Goal: Task Accomplishment & Management: Use online tool/utility

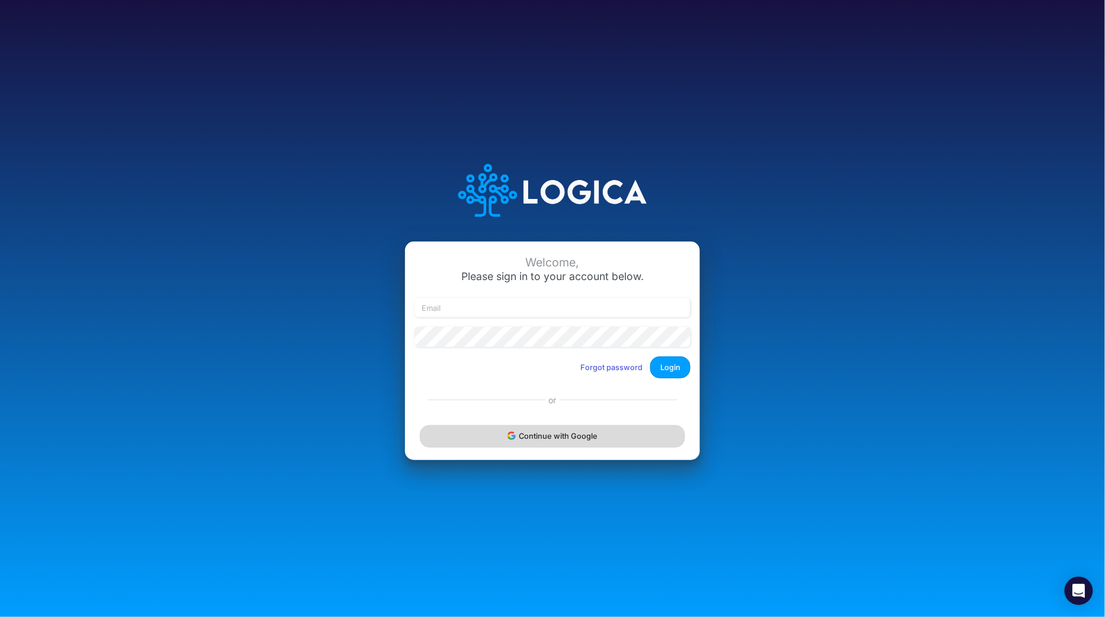
click at [567, 444] on button "Continue with Google" at bounding box center [552, 436] width 265 height 22
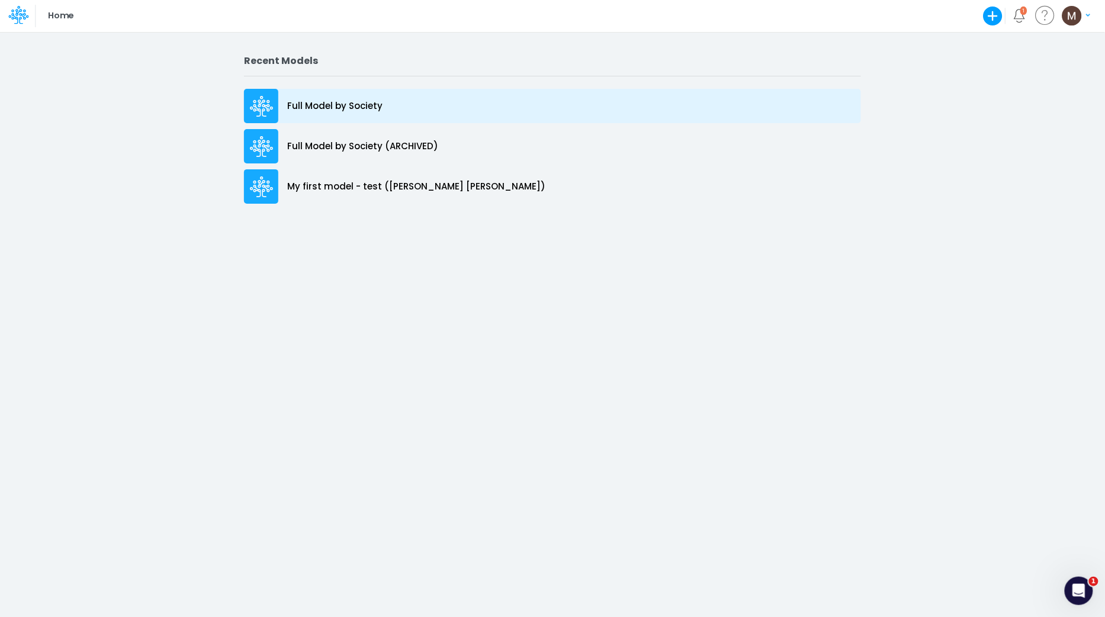
click at [424, 106] on div "Full Model by Society" at bounding box center [552, 106] width 617 height 34
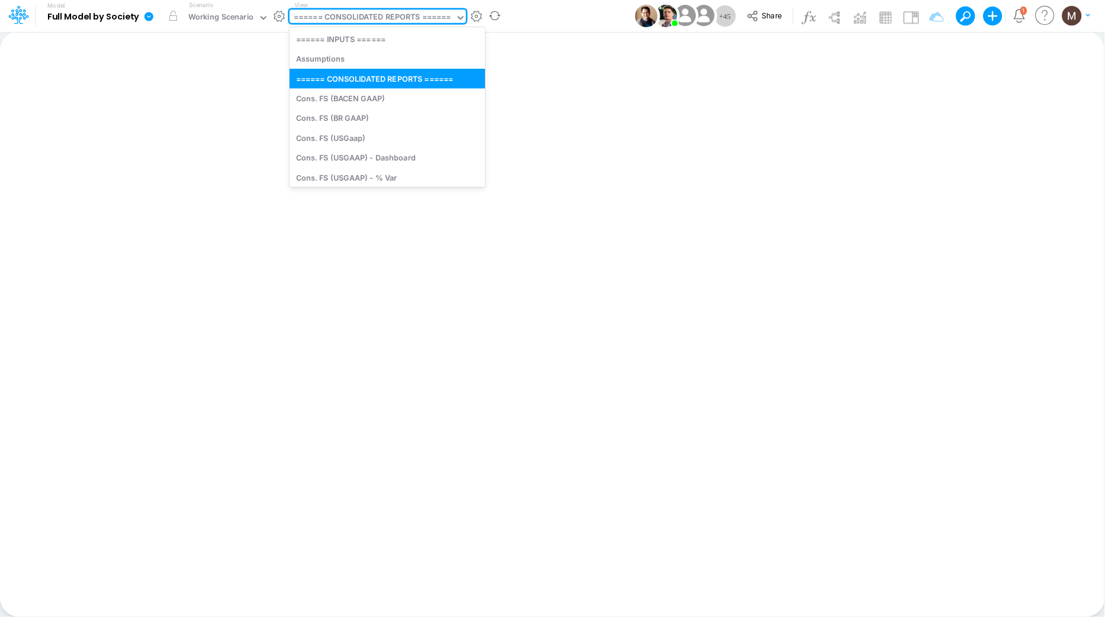
click at [381, 15] on div "====== CONSOLIDATED REPORTS ======" at bounding box center [373, 18] width 158 height 14
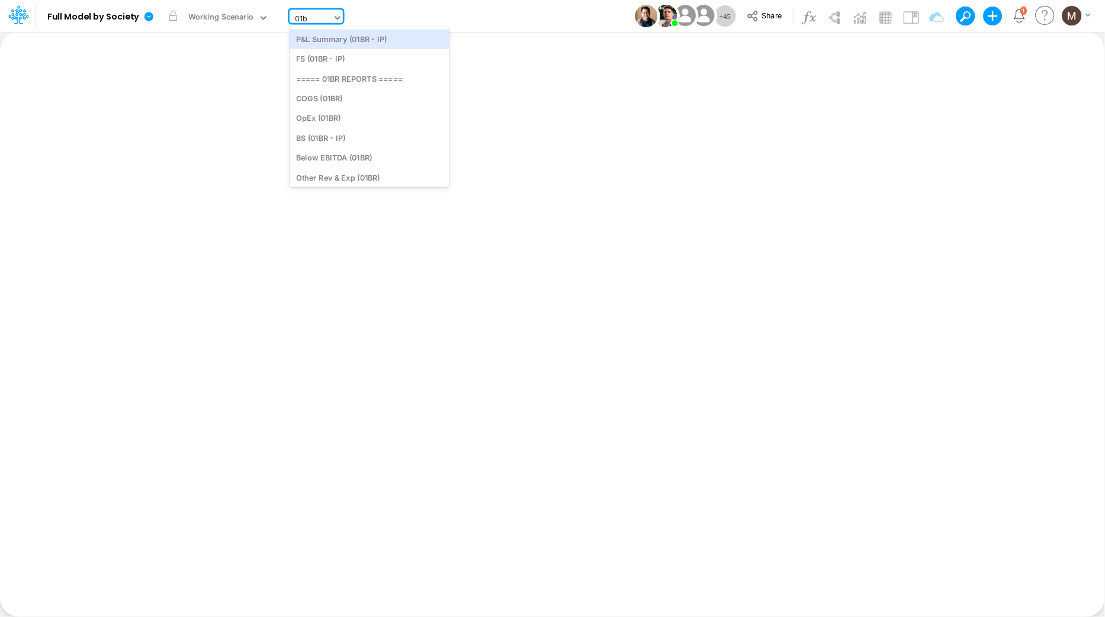
type input "01br"
click at [367, 43] on div "P&L Summary (01BR - IP)" at bounding box center [370, 39] width 160 height 20
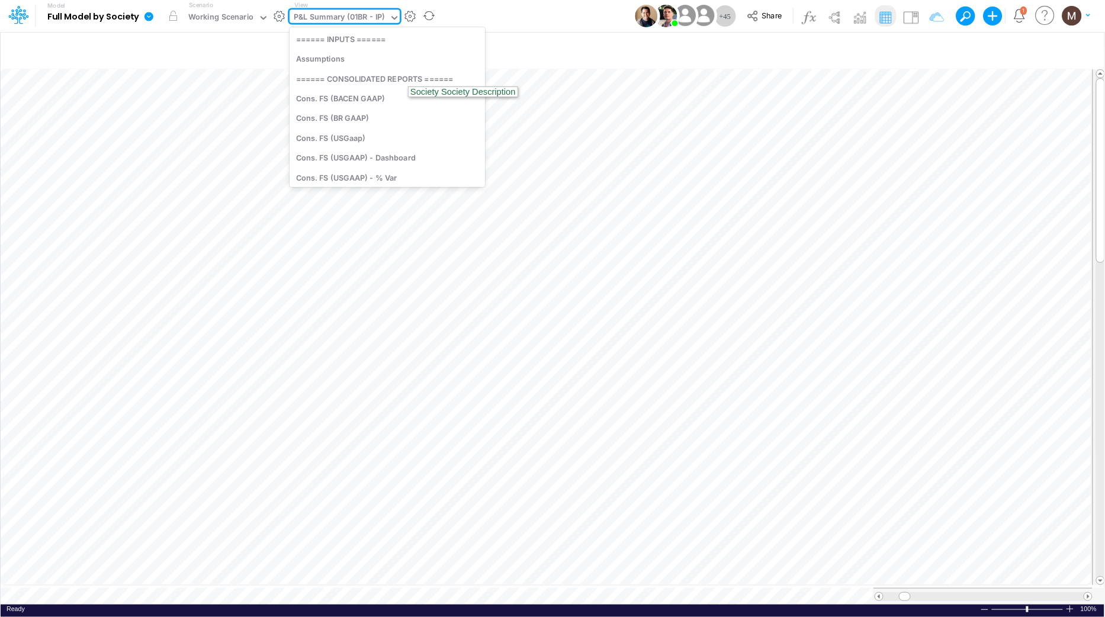
click at [394, 15] on icon at bounding box center [394, 17] width 11 height 11
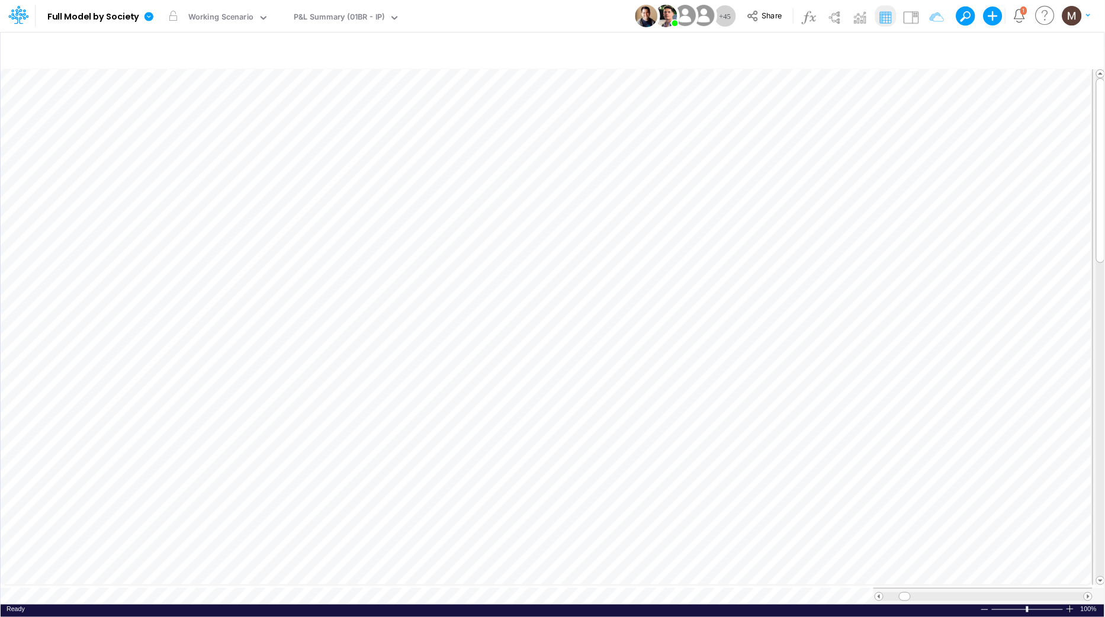
scroll to position [0, 1]
drag, startPoint x: 905, startPoint y: 590, endPoint x: 927, endPoint y: 588, distance: 22.6
click at [927, 593] on span at bounding box center [927, 597] width 8 height 8
click at [369, 17] on div "P&L Summary (01BR - IP)" at bounding box center [339, 18] width 91 height 14
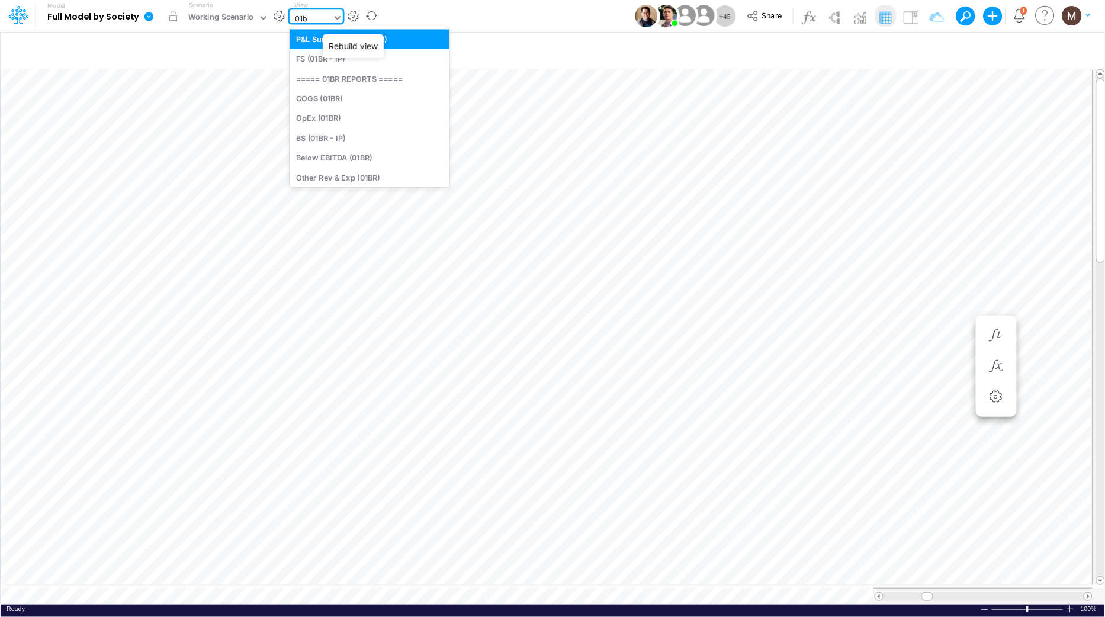
type input "01br"
click at [376, 57] on div "FS (01BR - IP)" at bounding box center [370, 59] width 160 height 20
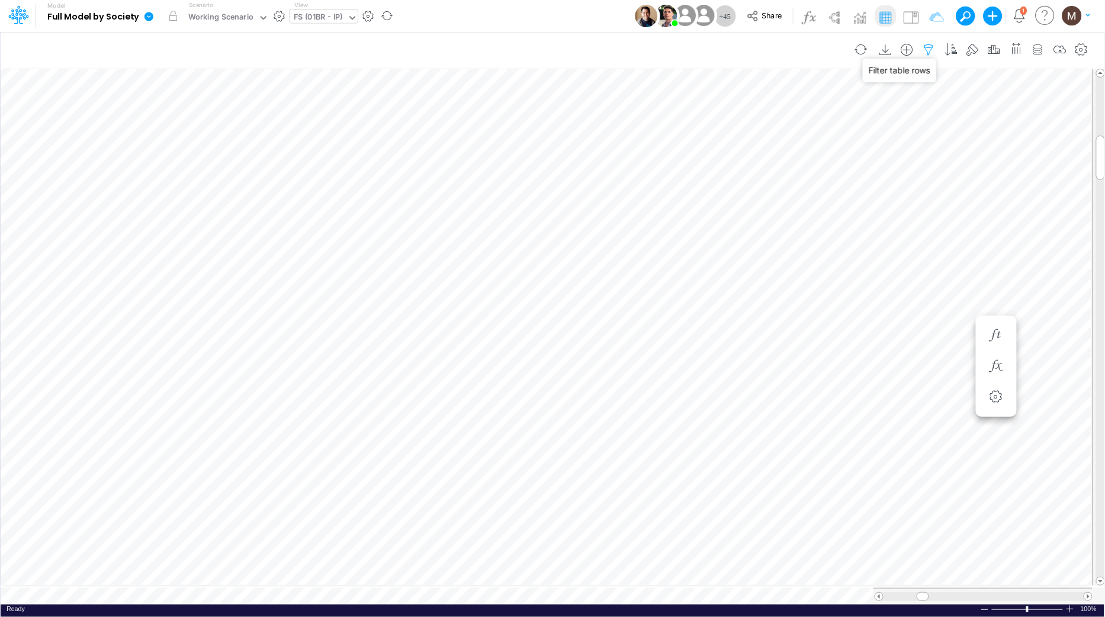
click at [925, 49] on icon "button" at bounding box center [930, 50] width 18 height 12
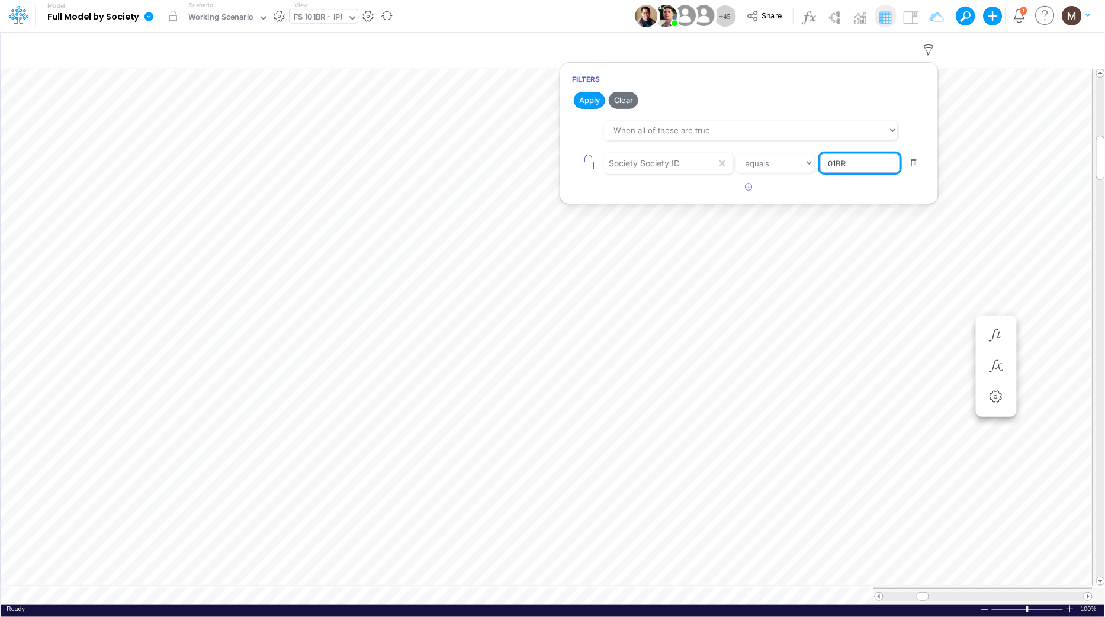
drag, startPoint x: 838, startPoint y: 163, endPoint x: 858, endPoint y: 175, distance: 23.4
click at [838, 163] on input "01BR" at bounding box center [860, 163] width 80 height 20
type input "02BR"
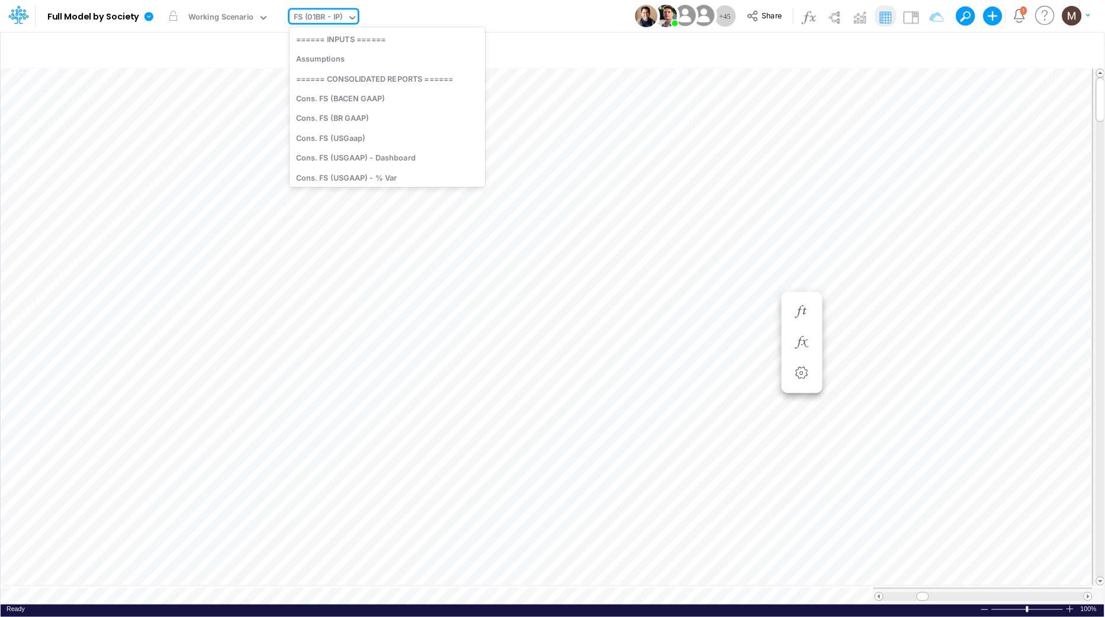
click at [309, 24] on div "FS (01BR - IP)" at bounding box center [318, 18] width 49 height 14
type input "unit ec"
click at [344, 40] on div "Unit Economics (Working View)" at bounding box center [387, 33] width 194 height 20
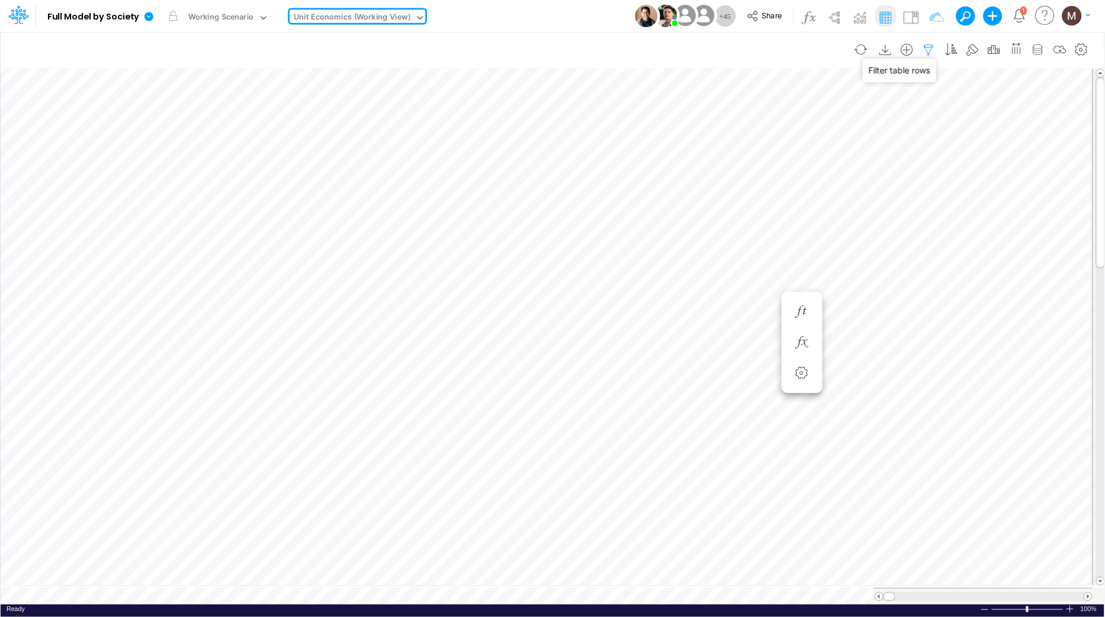
click at [931, 46] on icon "button" at bounding box center [930, 50] width 18 height 12
select select "contains"
select select "tableSearchOR"
select select "contains"
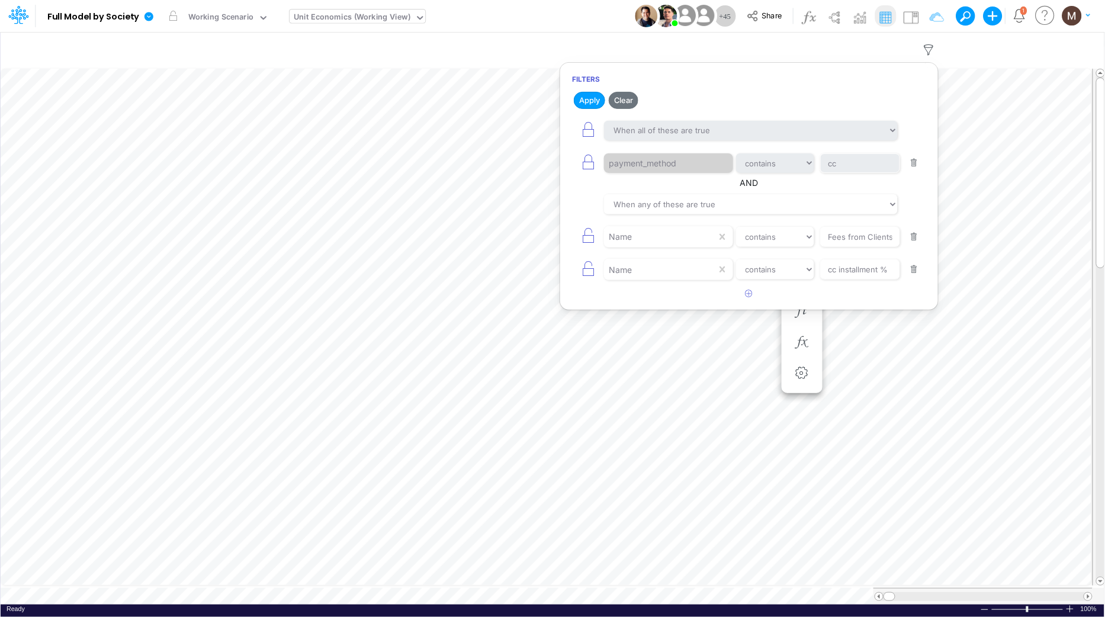
click at [919, 158] on button "button" at bounding box center [914, 163] width 23 height 16
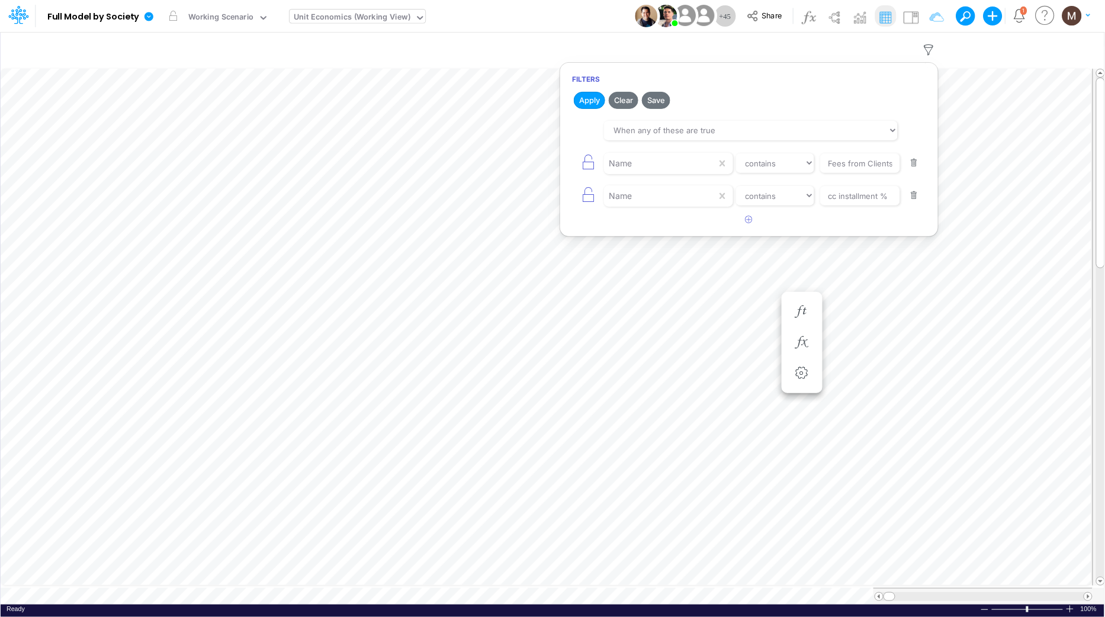
click at [918, 161] on button "button" at bounding box center [914, 163] width 23 height 16
type input "cc installment %"
click at [918, 161] on button "button" at bounding box center [914, 163] width 23 height 16
click at [591, 100] on button "Apply" at bounding box center [589, 100] width 31 height 17
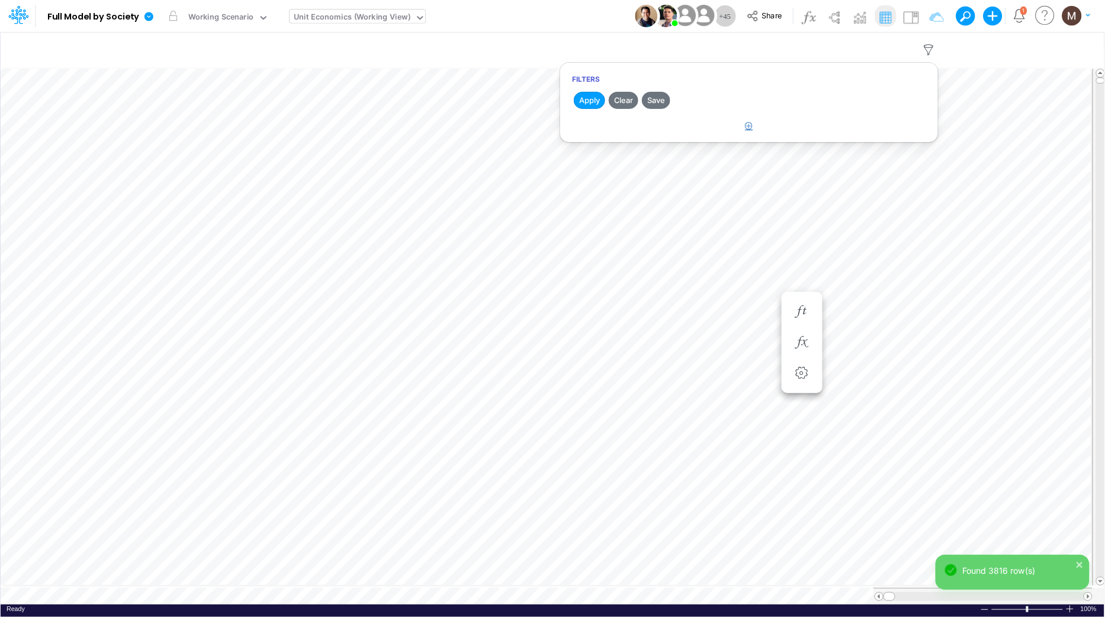
click at [754, 127] on button "button" at bounding box center [749, 127] width 23 height 20
select select "tableSearchOR"
click at [694, 168] on div at bounding box center [660, 163] width 113 height 20
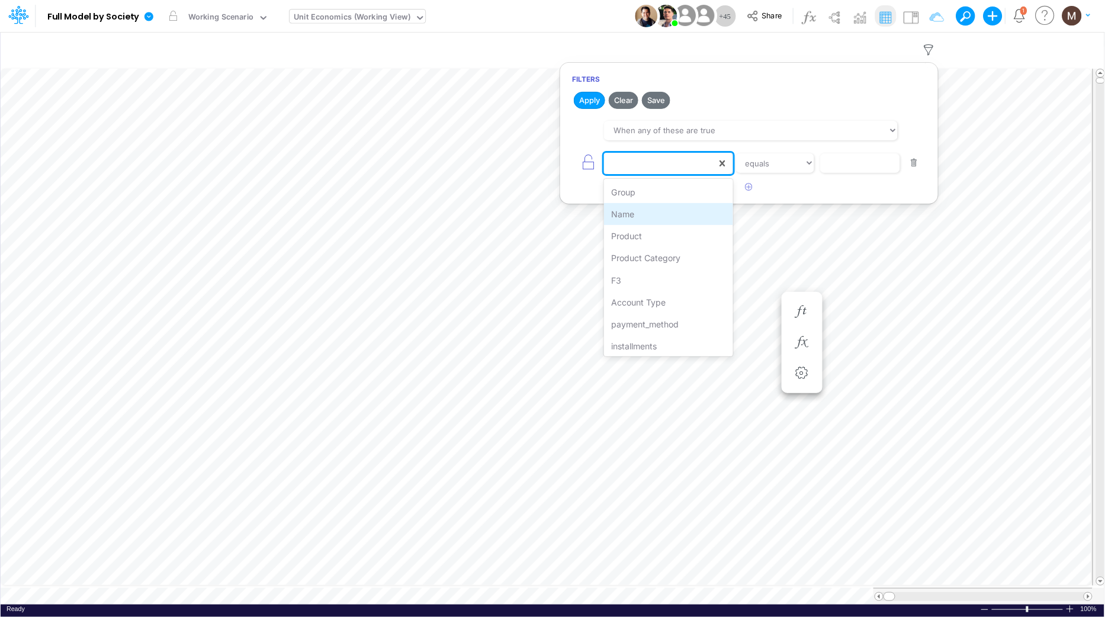
click at [681, 211] on div "Name" at bounding box center [668, 214] width 129 height 22
click at [797, 174] on div "option Name, selected. 0 results available. Select is focused ,type to refine l…" at bounding box center [749, 163] width 354 height 27
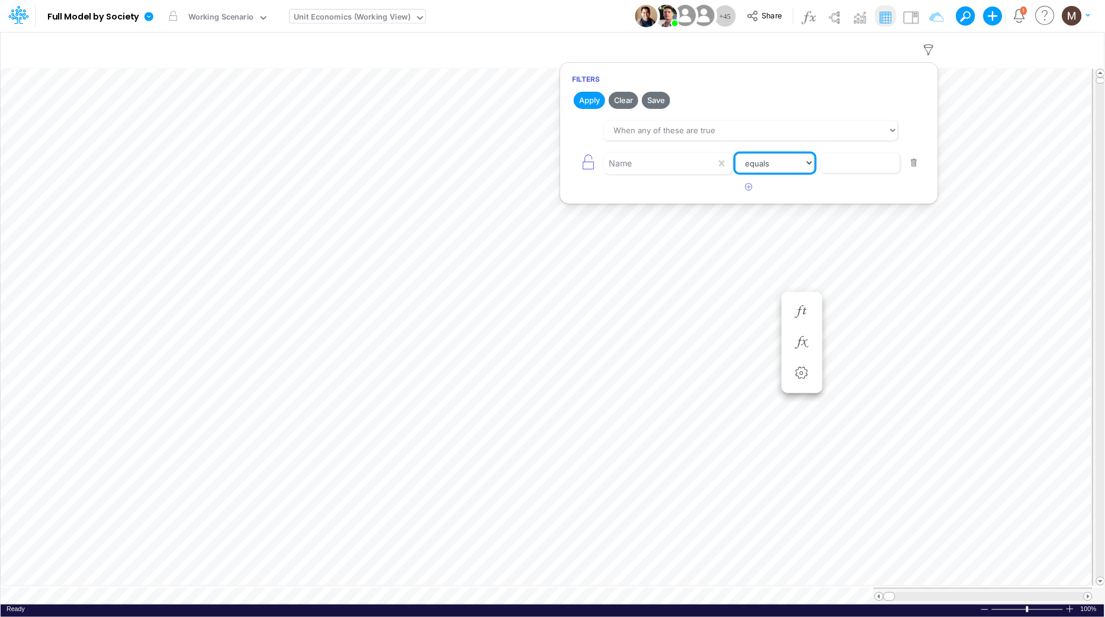
click at [791, 169] on select "equals not equal starts with ends with contains" at bounding box center [775, 163] width 79 height 20
select select "contains"
click at [736, 153] on select "equals not equal starts with ends with contains" at bounding box center [775, 163] width 79 height 20
click at [854, 166] on input "text" at bounding box center [860, 163] width 80 height 20
type input "transactions"
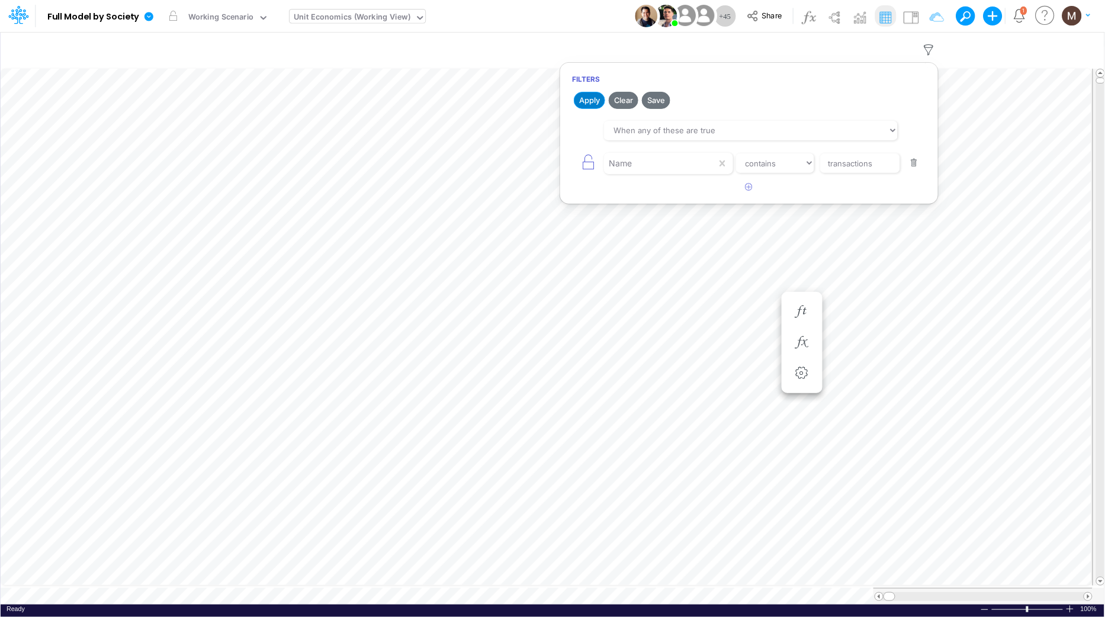
click at [591, 97] on button "Apply" at bounding box center [589, 100] width 31 height 17
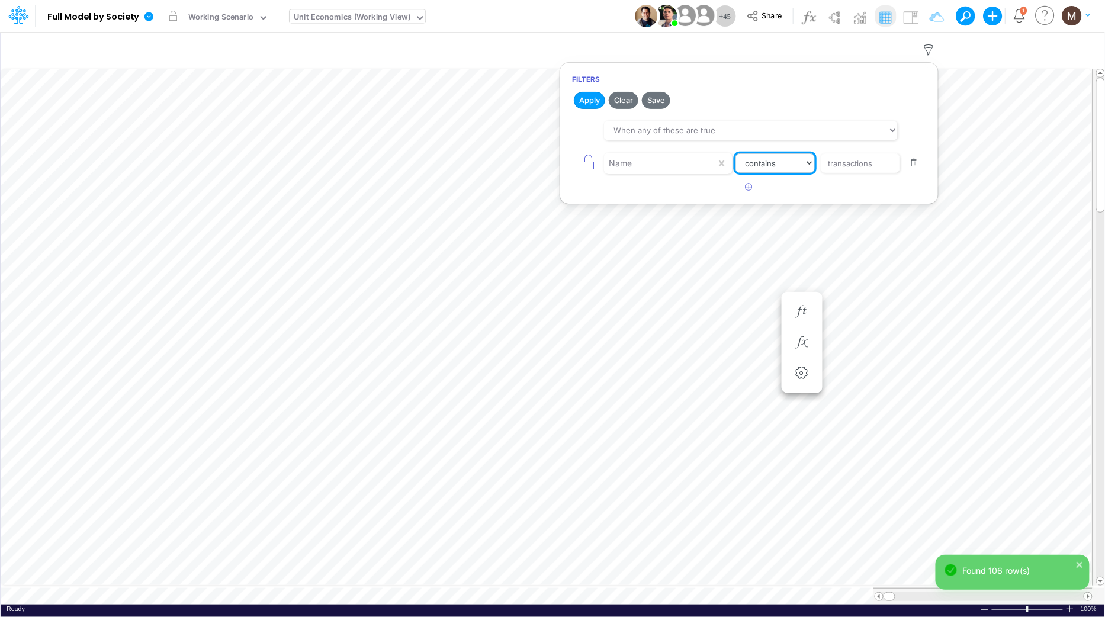
click at [790, 168] on select "equals not equal starts with ends with contains" at bounding box center [775, 163] width 79 height 20
select select "equals"
click at [736, 153] on select "equals not equal starts with ends with contains" at bounding box center [775, 163] width 79 height 20
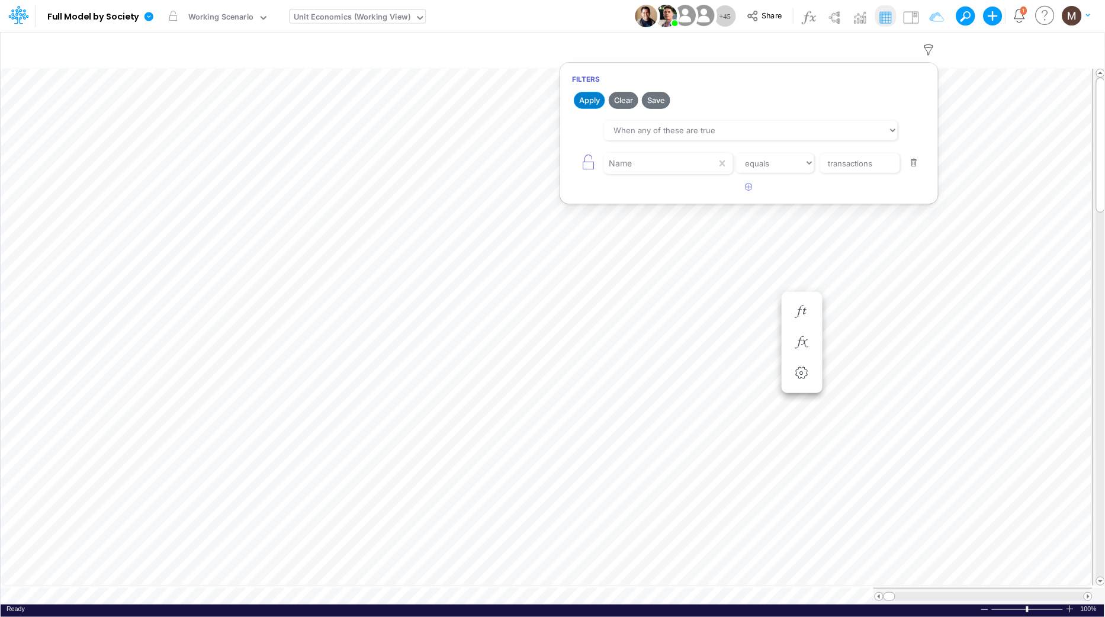
click at [589, 101] on button "Apply" at bounding box center [589, 100] width 31 height 17
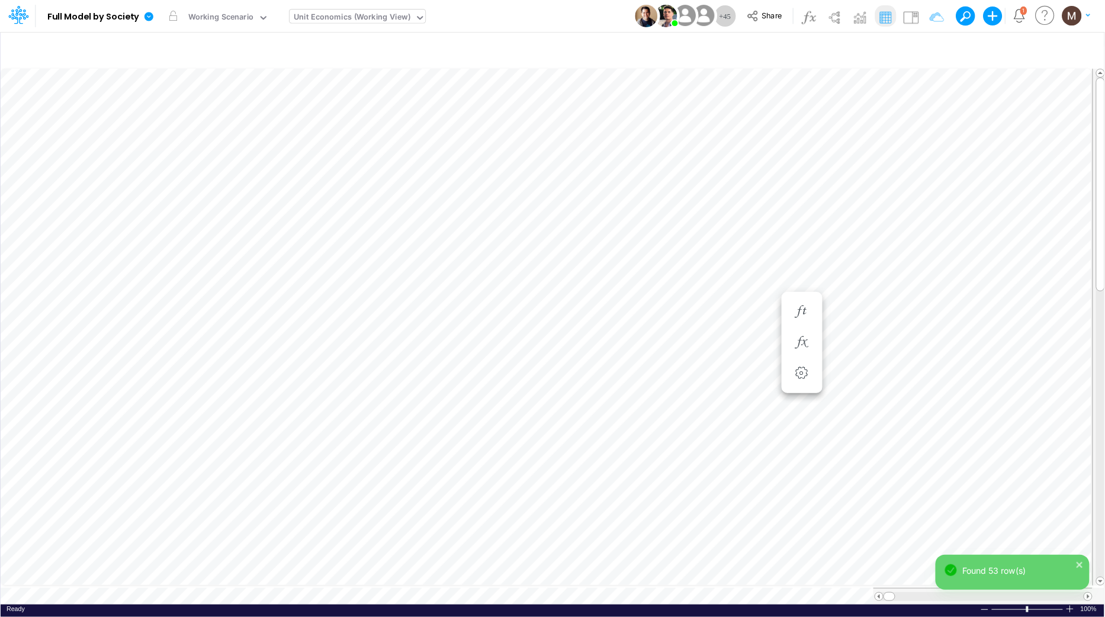
scroll to position [0, 1]
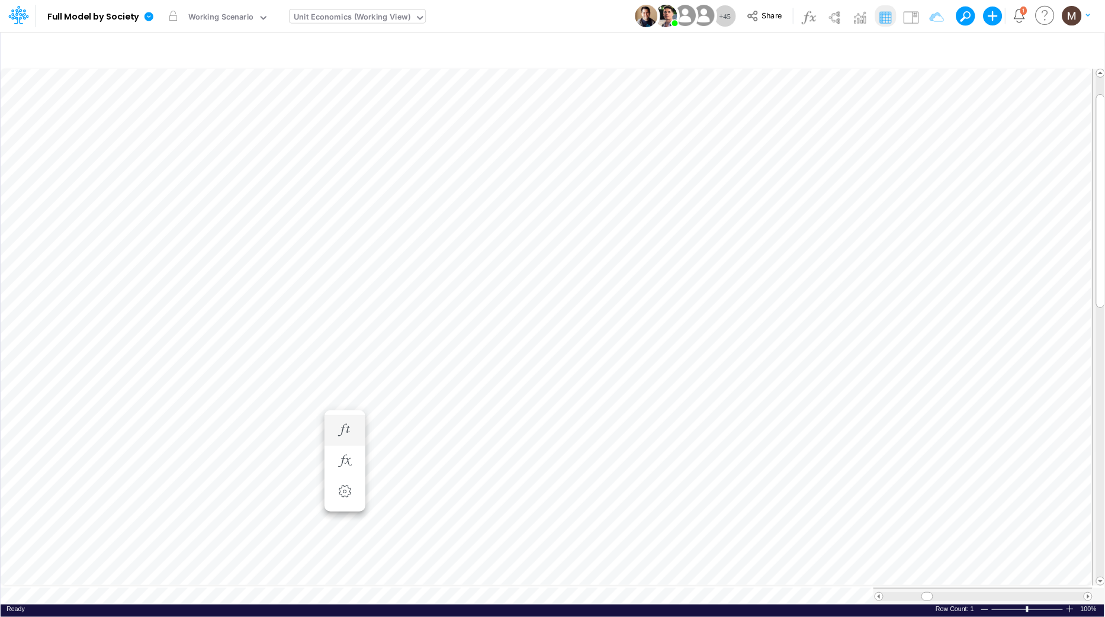
scroll to position [0, 1]
click at [925, 53] on icon "button" at bounding box center [930, 50] width 18 height 12
select select "tableSearchOR"
click at [749, 188] on icon "button" at bounding box center [750, 187] width 8 height 8
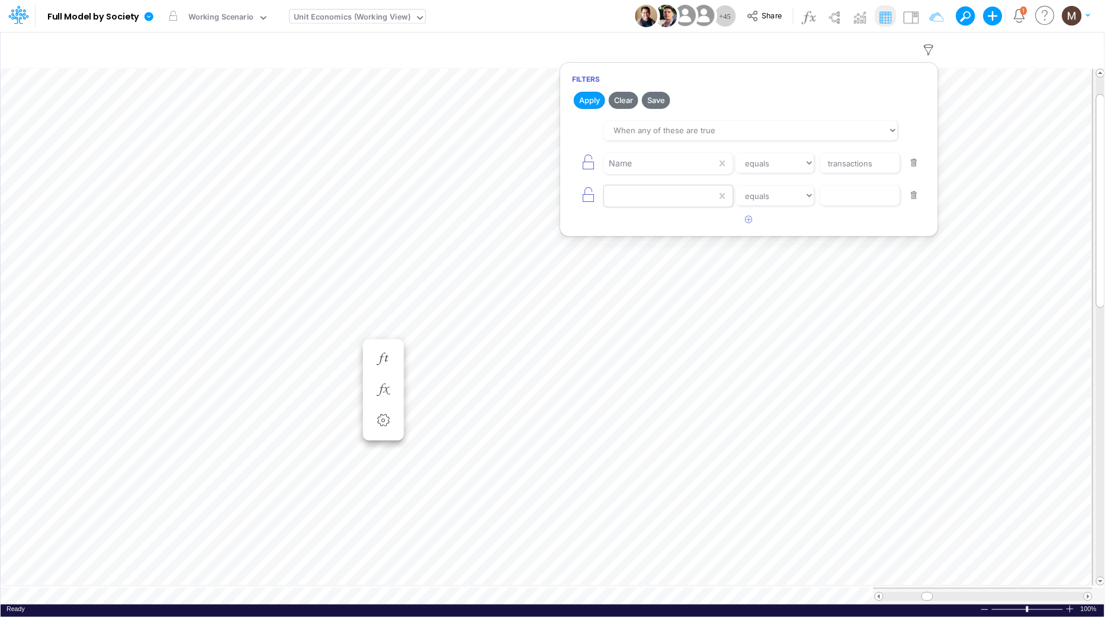
click at [662, 174] on div at bounding box center [660, 163] width 113 height 20
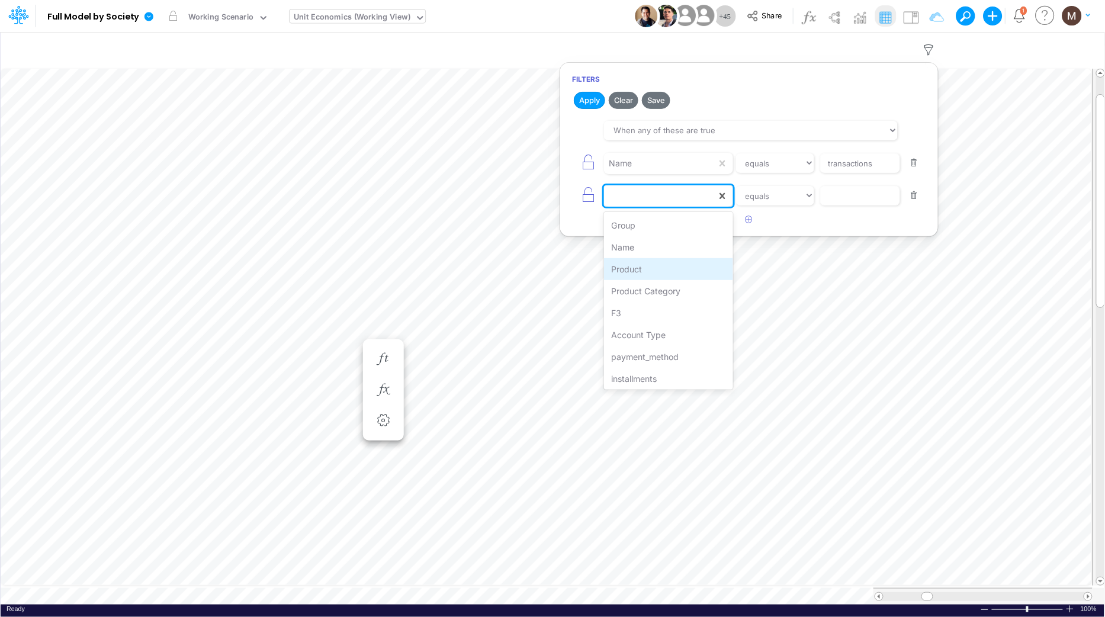
click at [660, 267] on div "Product" at bounding box center [668, 269] width 129 height 22
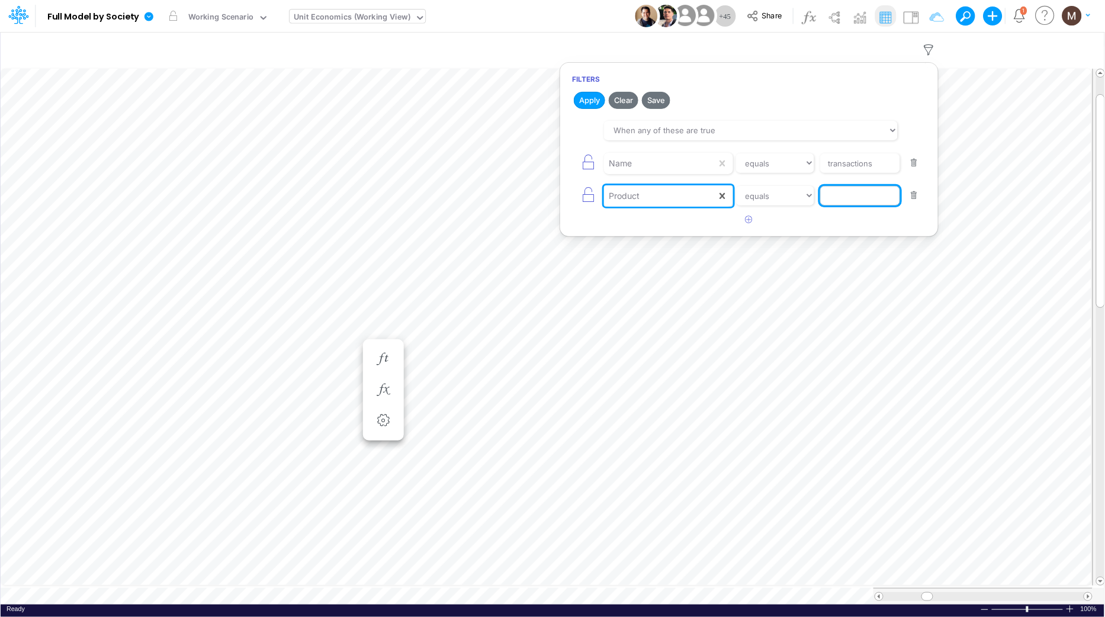
click at [857, 174] on input "text" at bounding box center [860, 163] width 80 height 20
type input "other / gift cards / pj"
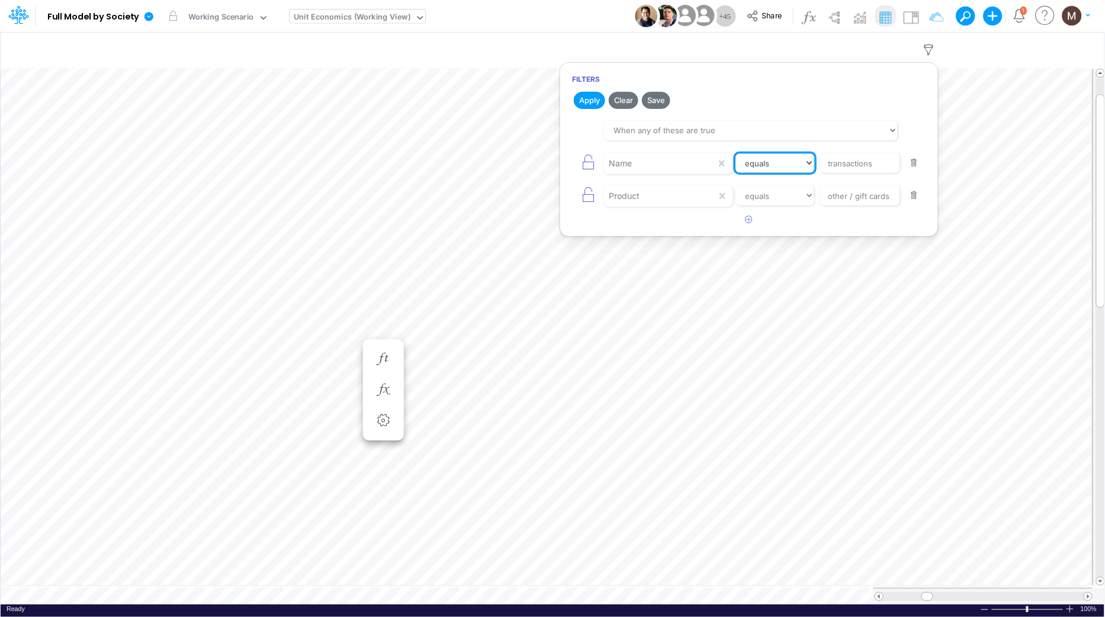
click at [806, 162] on select "equals not equal starts with ends with contains" at bounding box center [775, 163] width 79 height 20
select select "contains"
click at [736, 153] on select "equals not equal starts with ends with contains" at bounding box center [775, 163] width 79 height 20
click at [582, 100] on button "Apply" at bounding box center [589, 100] width 31 height 17
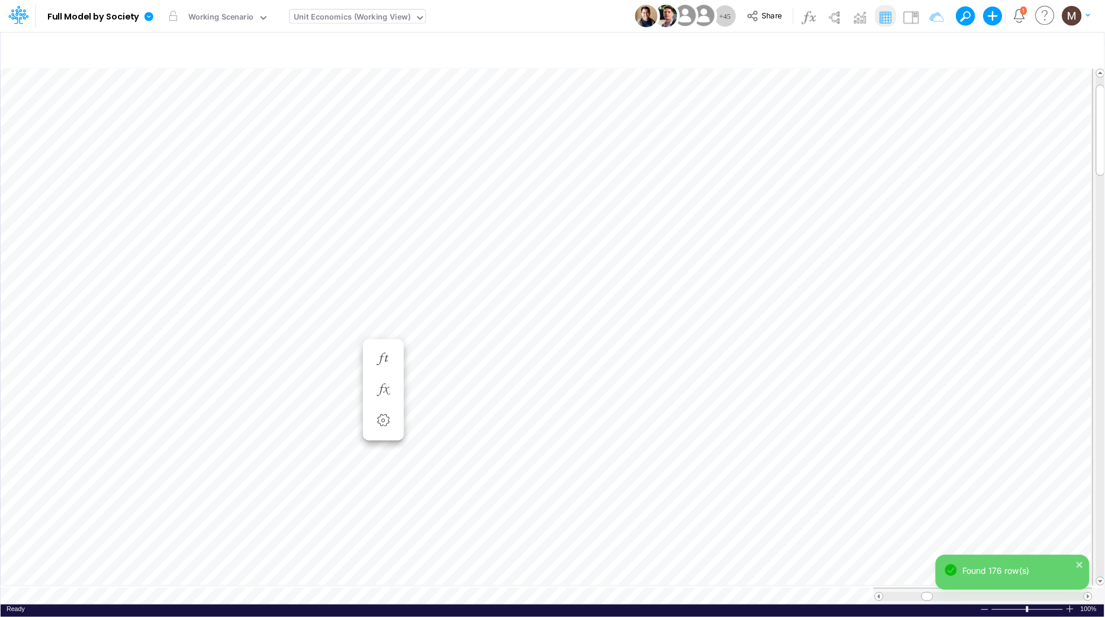
scroll to position [0, 1]
click at [928, 47] on icon "button" at bounding box center [930, 50] width 18 height 12
select select "tableSearchOR"
select select "contains"
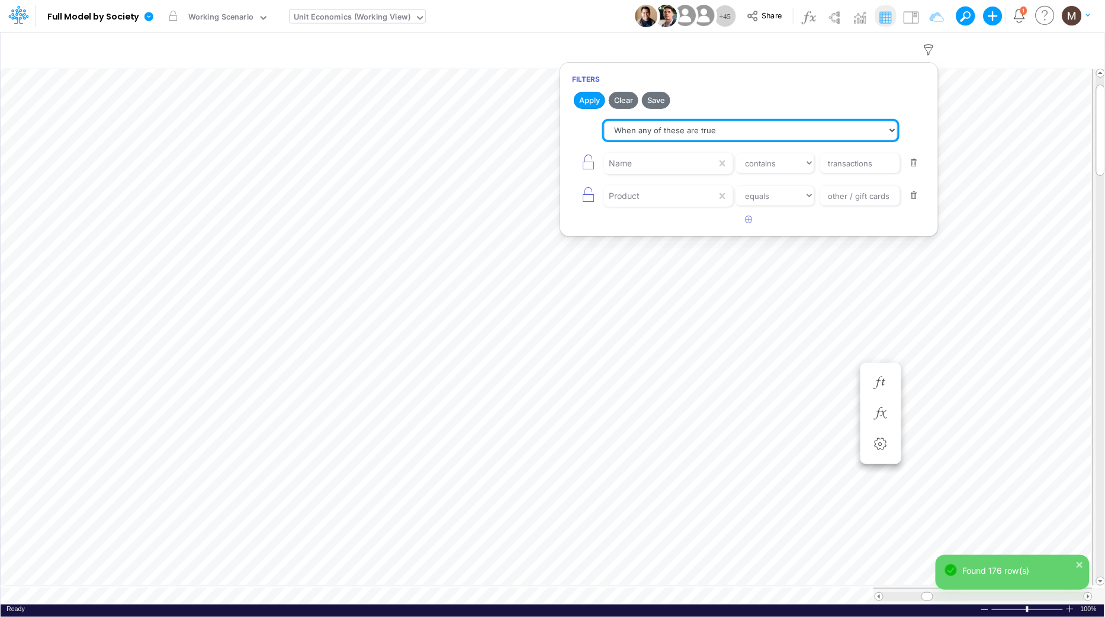
click at [650, 127] on select "When all of these are true When any of these are true" at bounding box center [751, 131] width 294 height 20
select select "tableSearchAND"
click at [604, 121] on select "When all of these are true When any of these are true" at bounding box center [751, 131] width 294 height 20
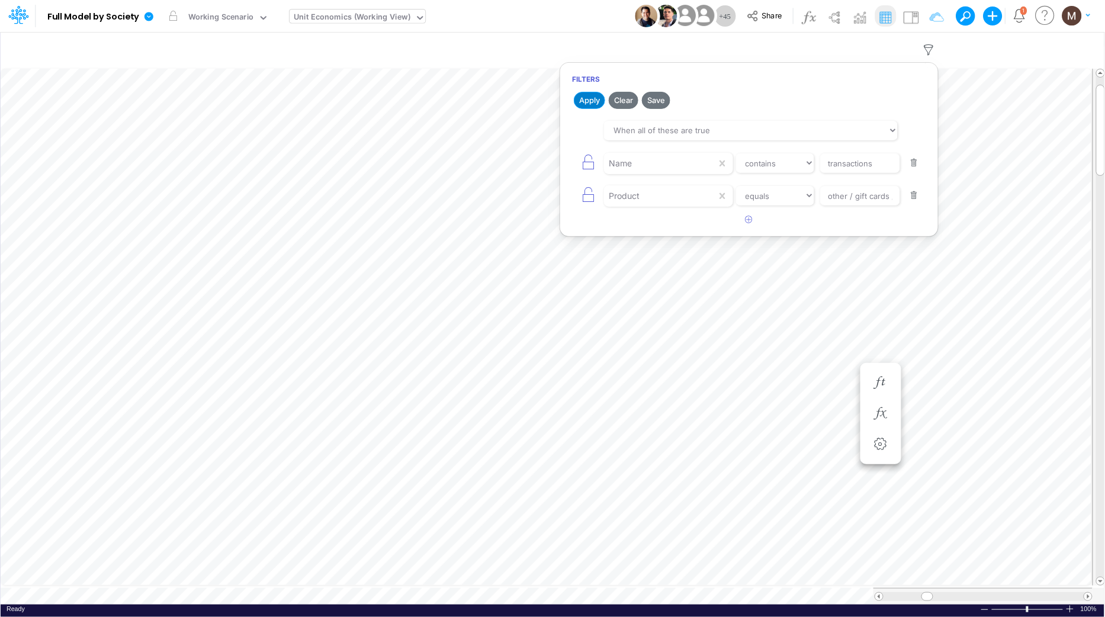
click at [578, 98] on button "Apply" at bounding box center [589, 100] width 31 height 17
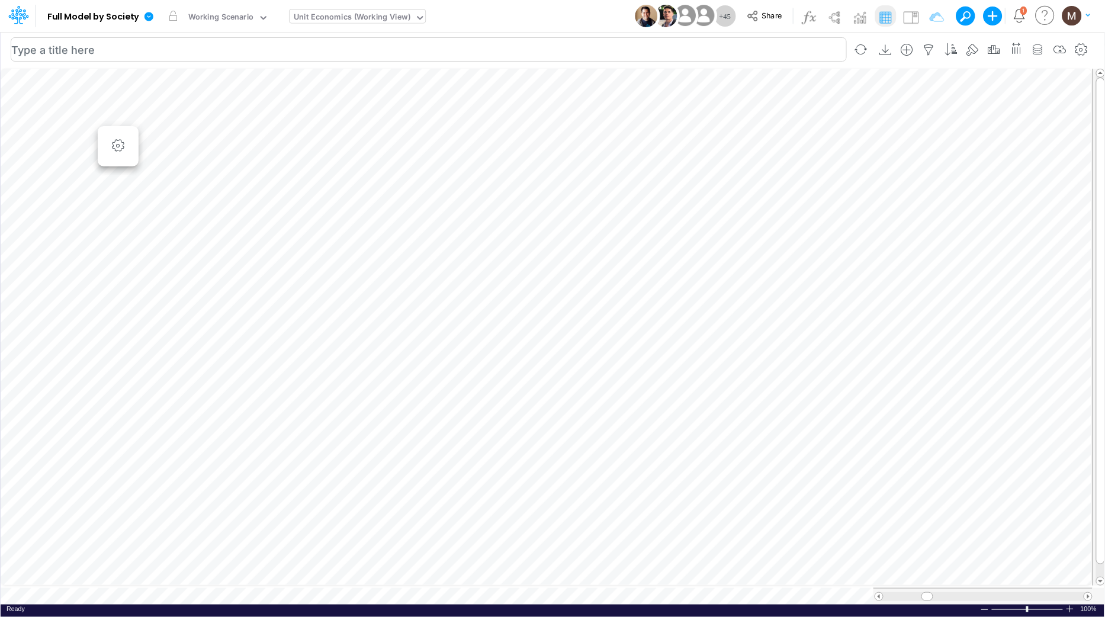
scroll to position [0, 1]
click at [925, 50] on icon "button" at bounding box center [930, 50] width 18 height 12
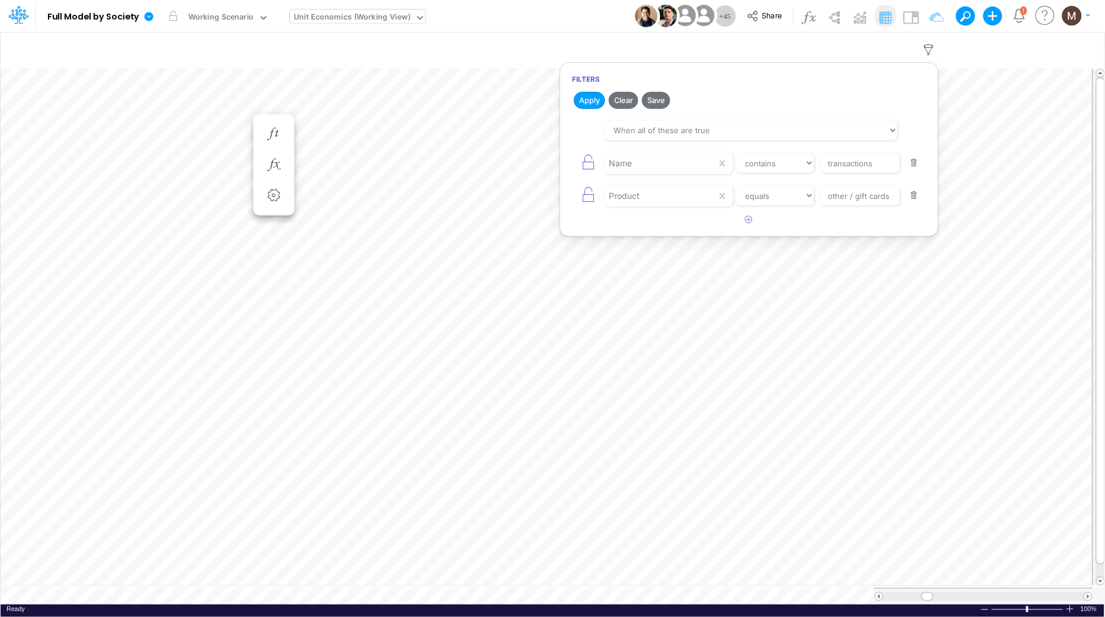
click at [915, 164] on button "button" at bounding box center [914, 163] width 23 height 16
select select "equals"
type input "other / gift cards / pj"
click at [588, 102] on button "Apply" at bounding box center [589, 100] width 31 height 17
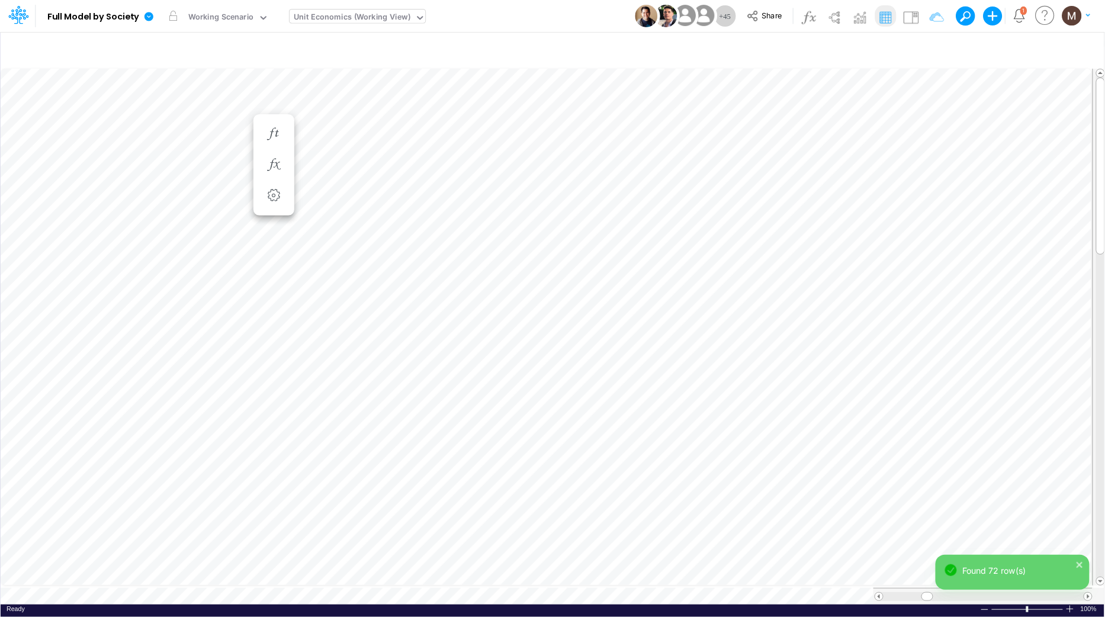
scroll to position [0, 1]
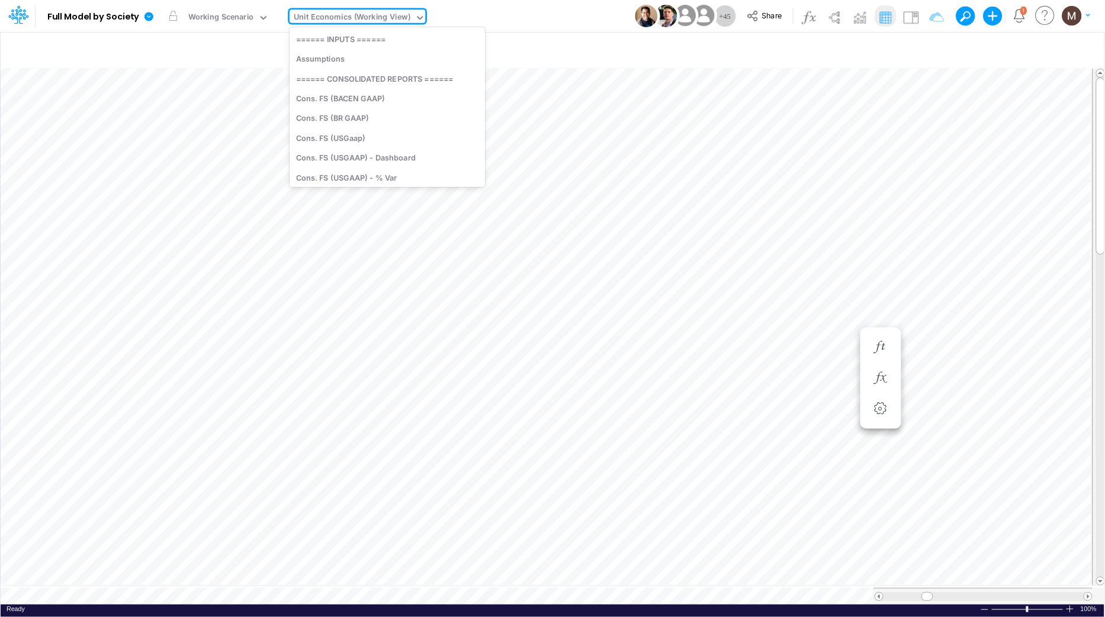
click at [328, 17] on div "Unit Economics (Working View)" at bounding box center [352, 18] width 117 height 14
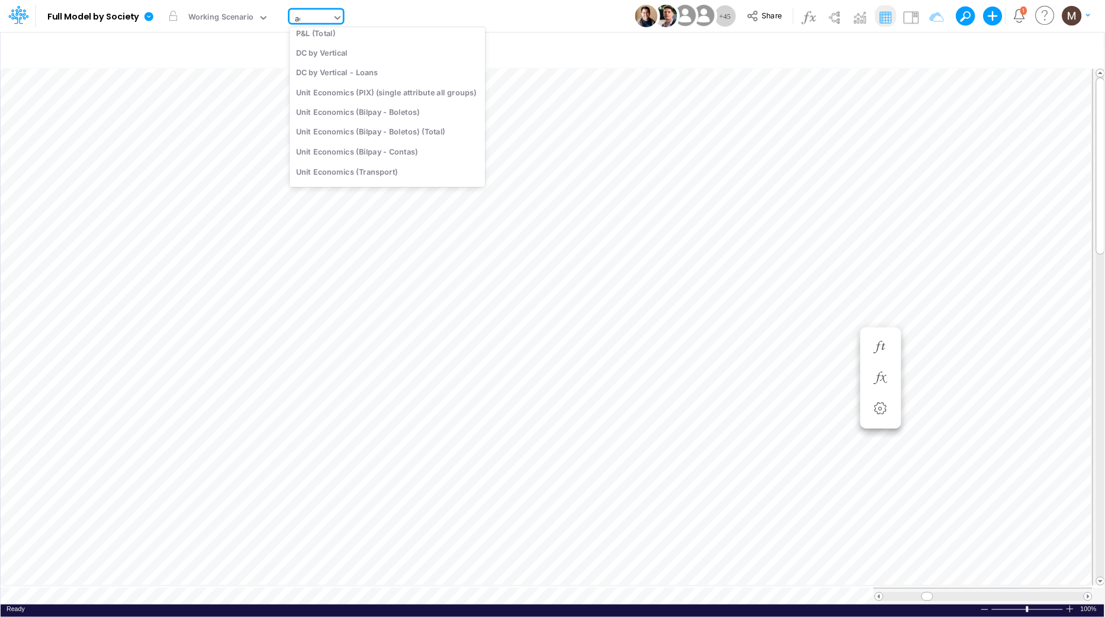
scroll to position [2, 0]
type input "act"
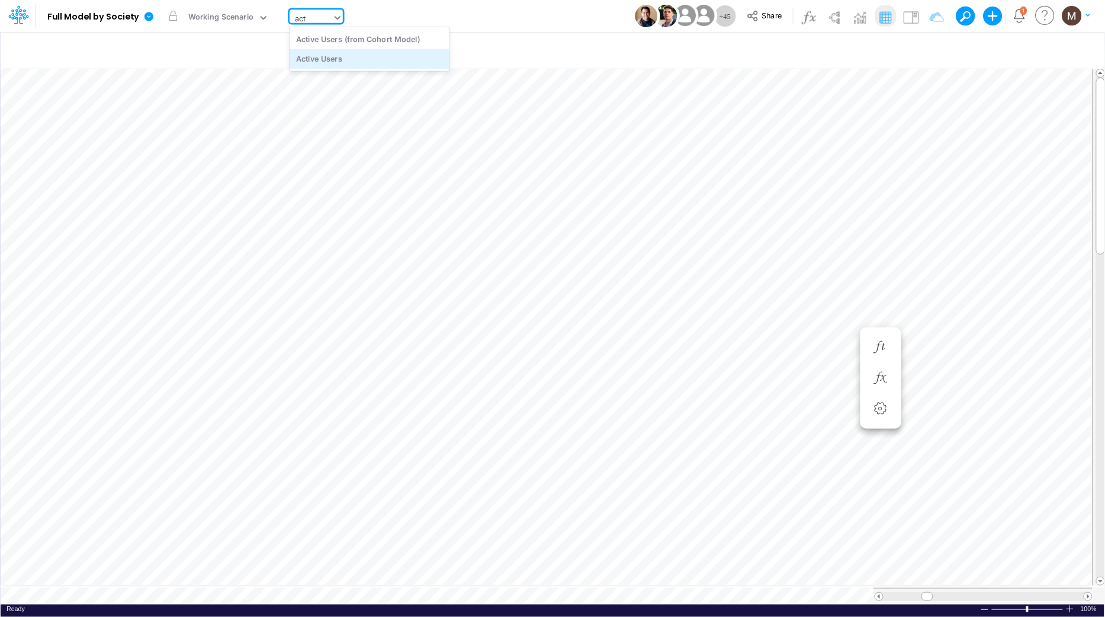
click at [428, 57] on div "Active Users" at bounding box center [370, 59] width 160 height 20
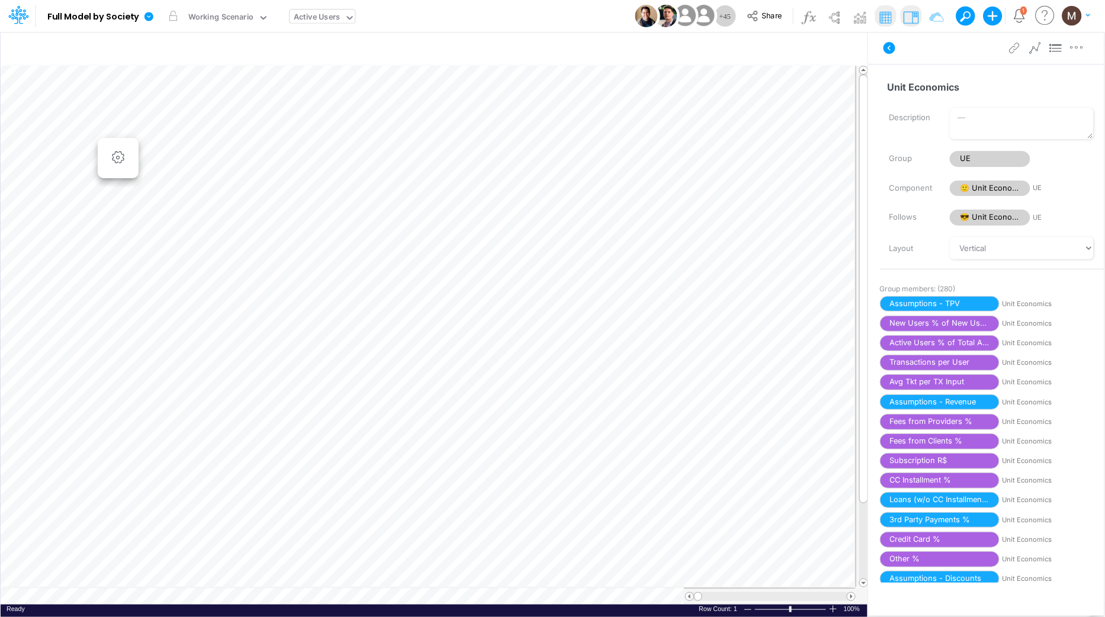
scroll to position [0, 1]
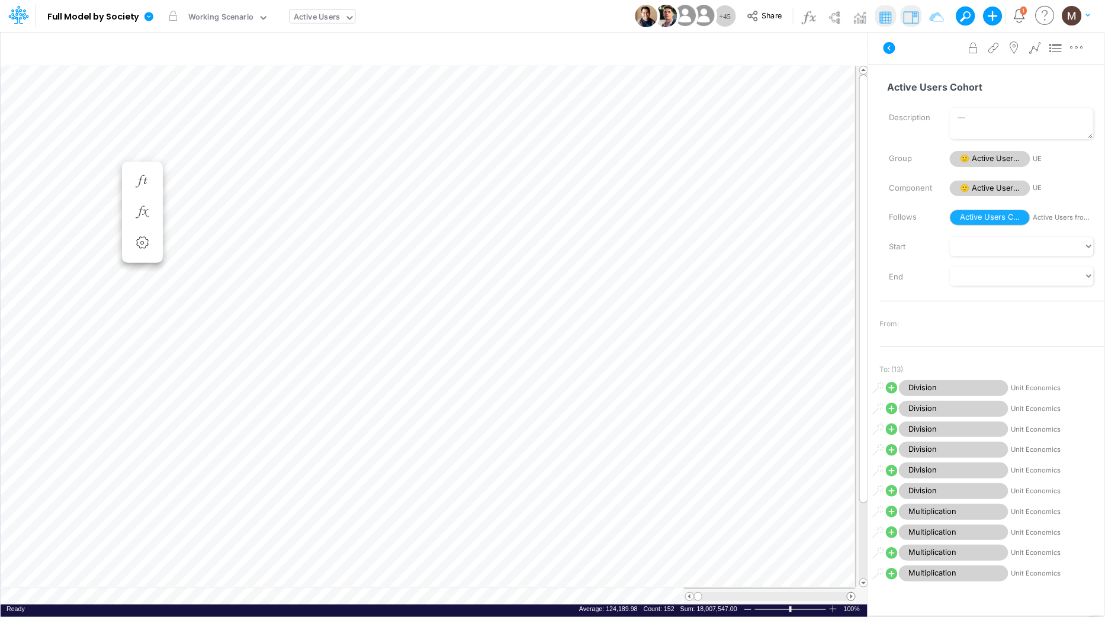
click at [853, 597] on span at bounding box center [852, 597] width 8 height 8
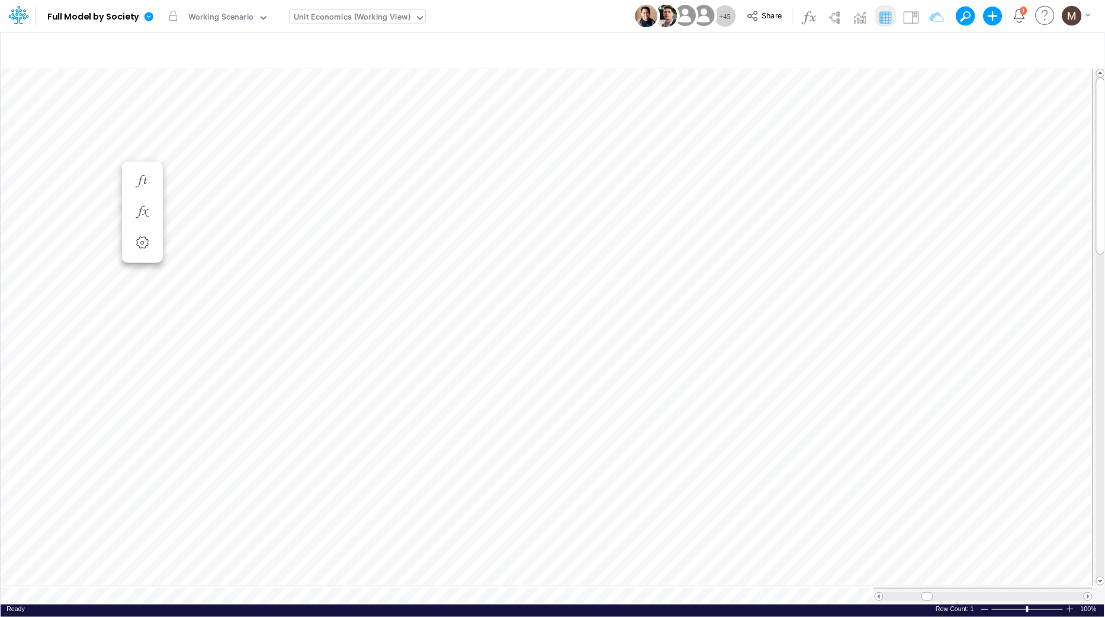
scroll to position [0, 1]
click at [930, 52] on icon "button" at bounding box center [930, 50] width 18 height 12
click at [871, 162] on input "other / gift cards / pj" at bounding box center [860, 163] width 80 height 20
type input "other / gift cards / pf"
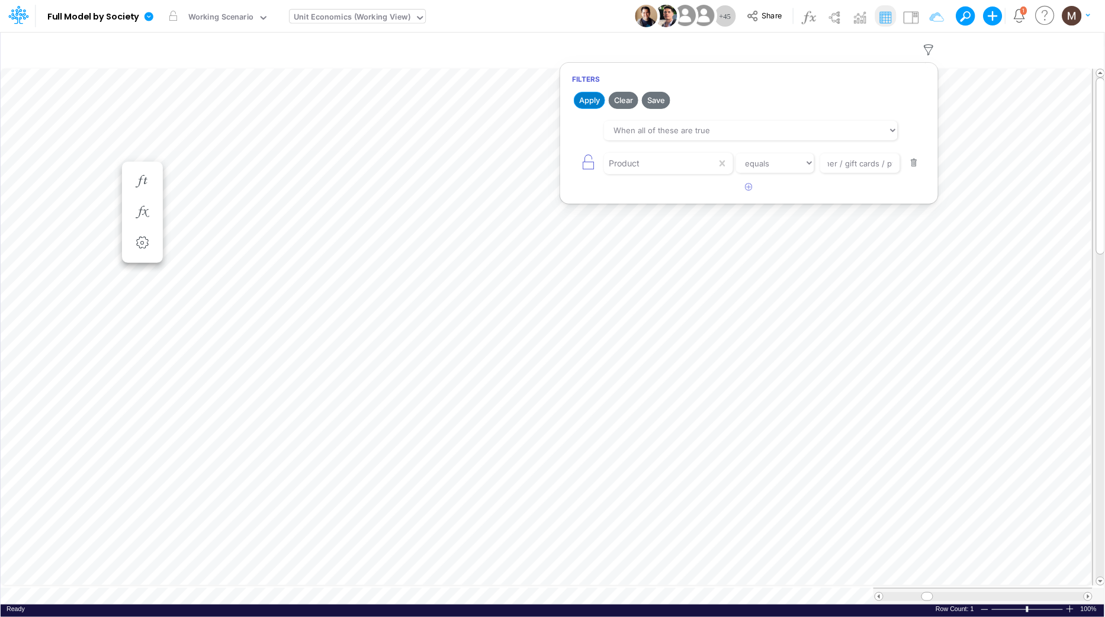
click at [587, 97] on button "Apply" at bounding box center [589, 100] width 31 height 17
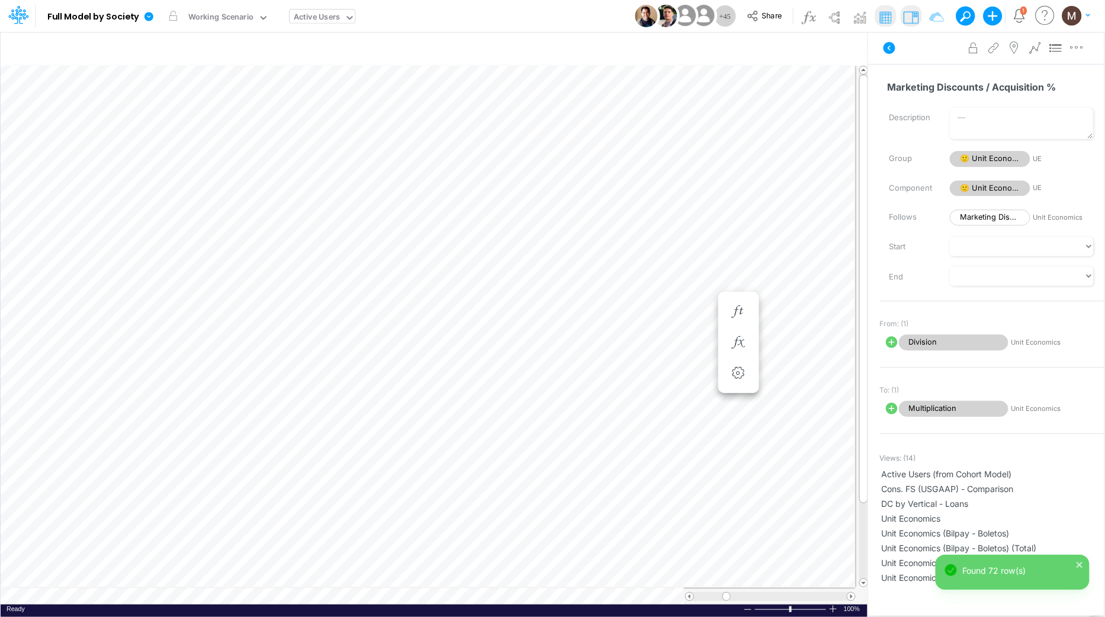
scroll to position [0, 1]
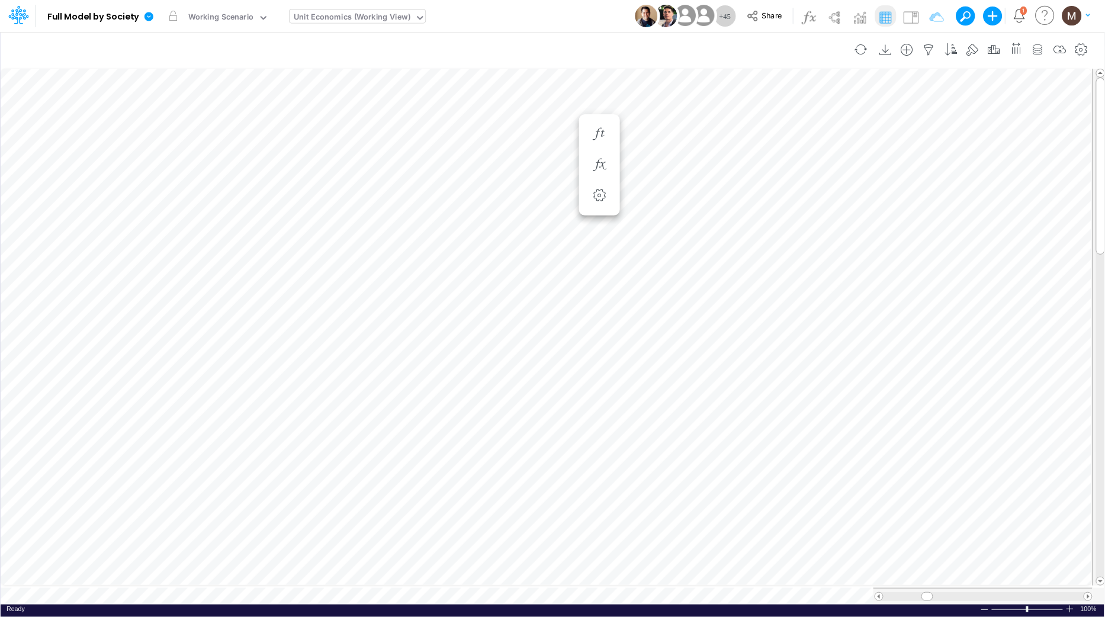
scroll to position [0, 1]
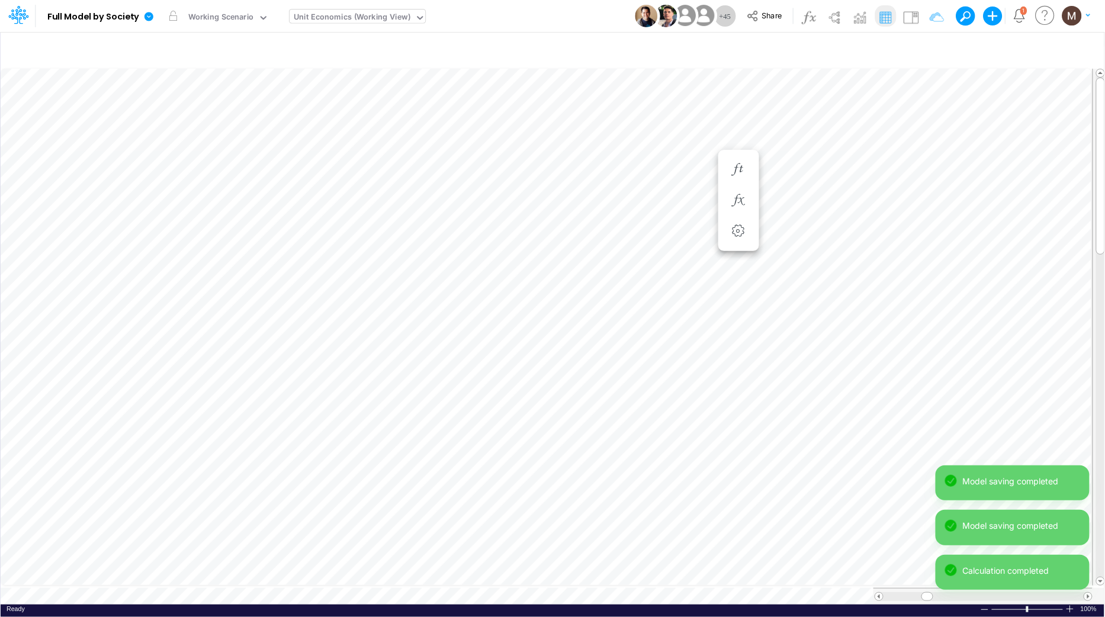
scroll to position [0, 1]
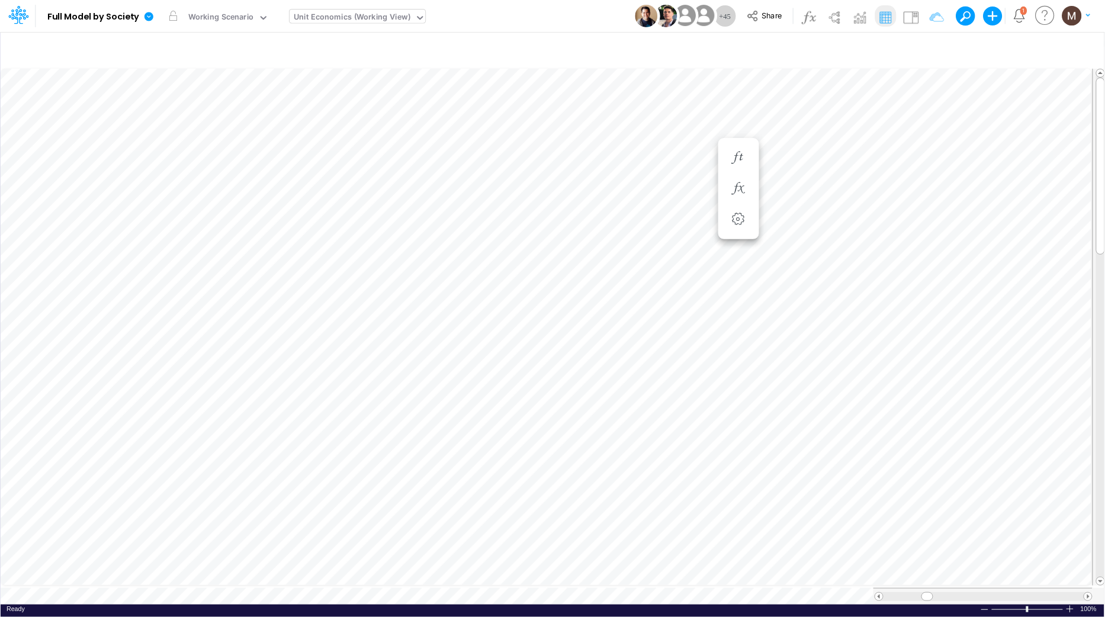
scroll to position [0, 1]
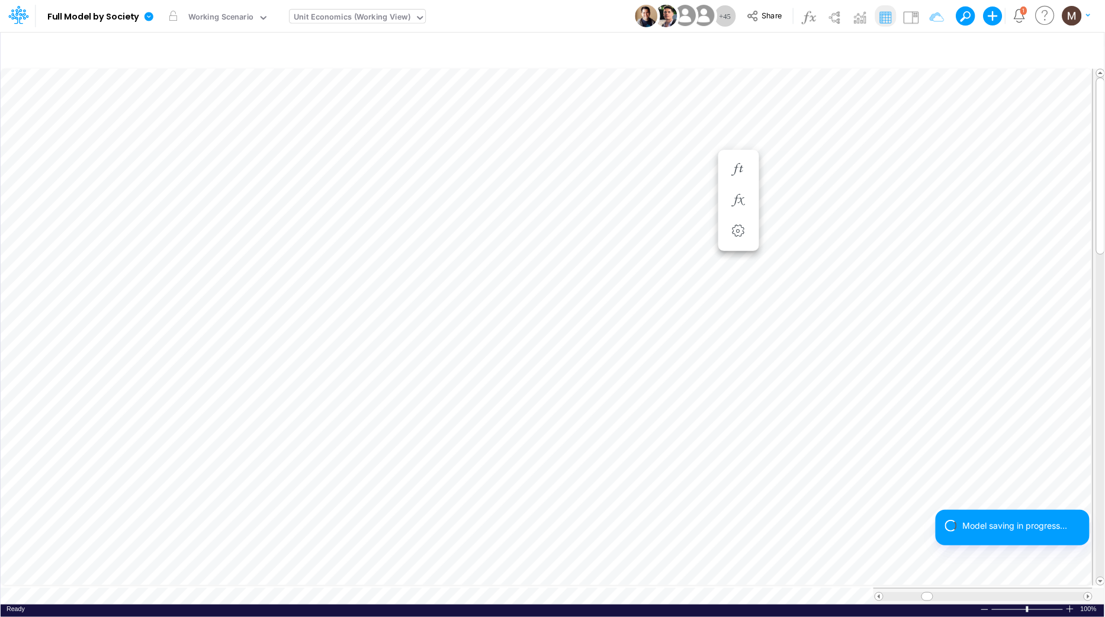
scroll to position [0, 1]
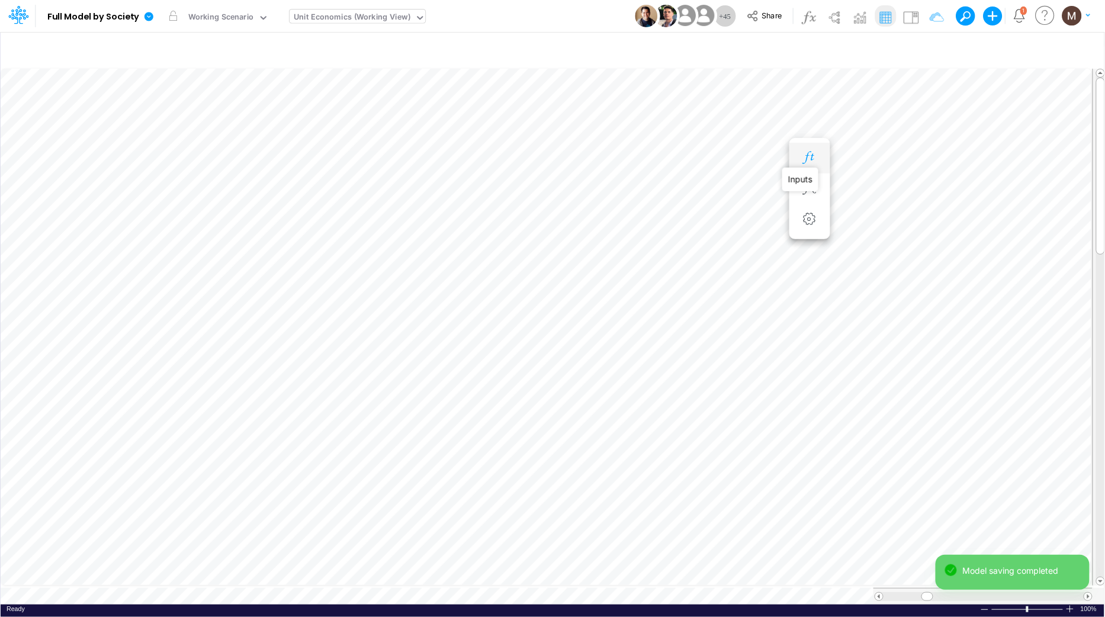
click at [808, 161] on icon "button" at bounding box center [810, 158] width 18 height 12
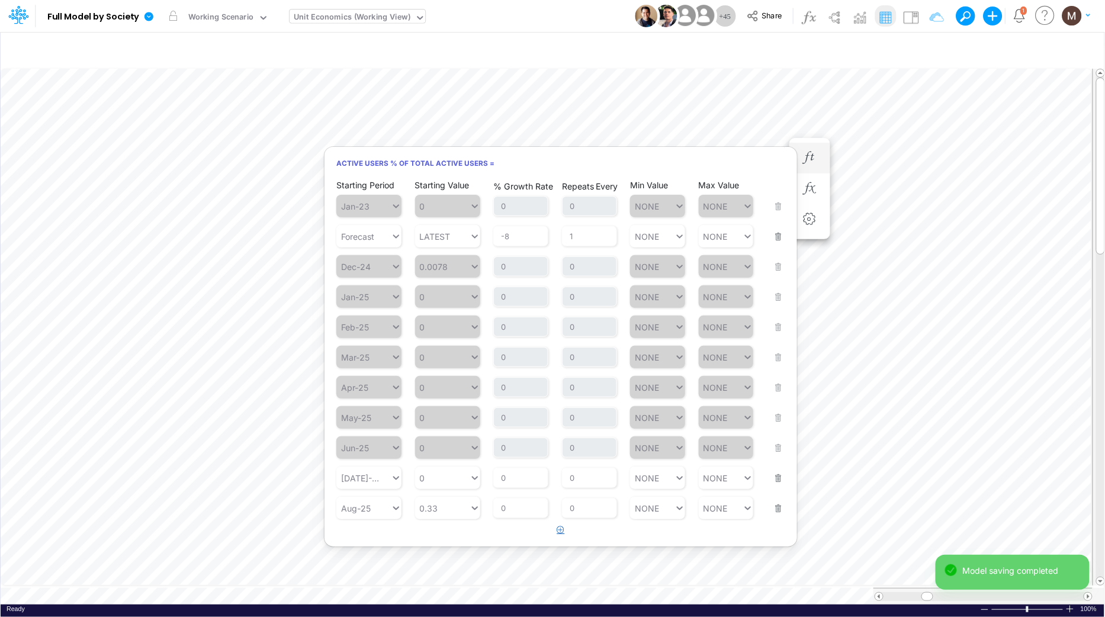
click at [559, 526] on icon "button" at bounding box center [561, 530] width 8 height 8
click at [382, 534] on div "Type to search..." at bounding box center [374, 539] width 65 height 10
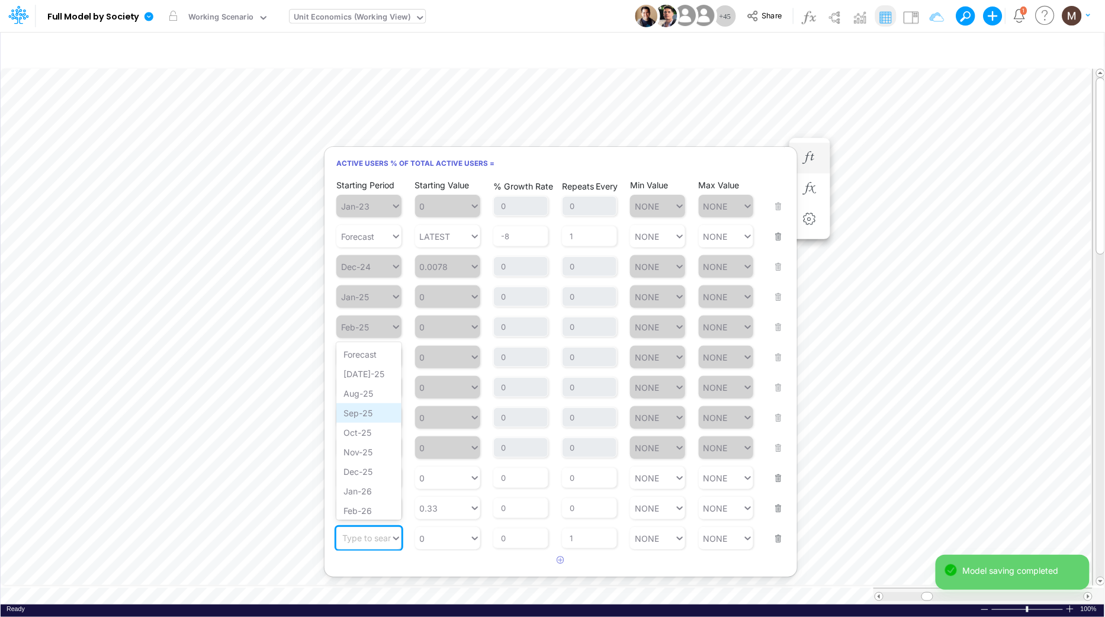
click at [351, 416] on div "Sep-25" at bounding box center [368, 413] width 65 height 20
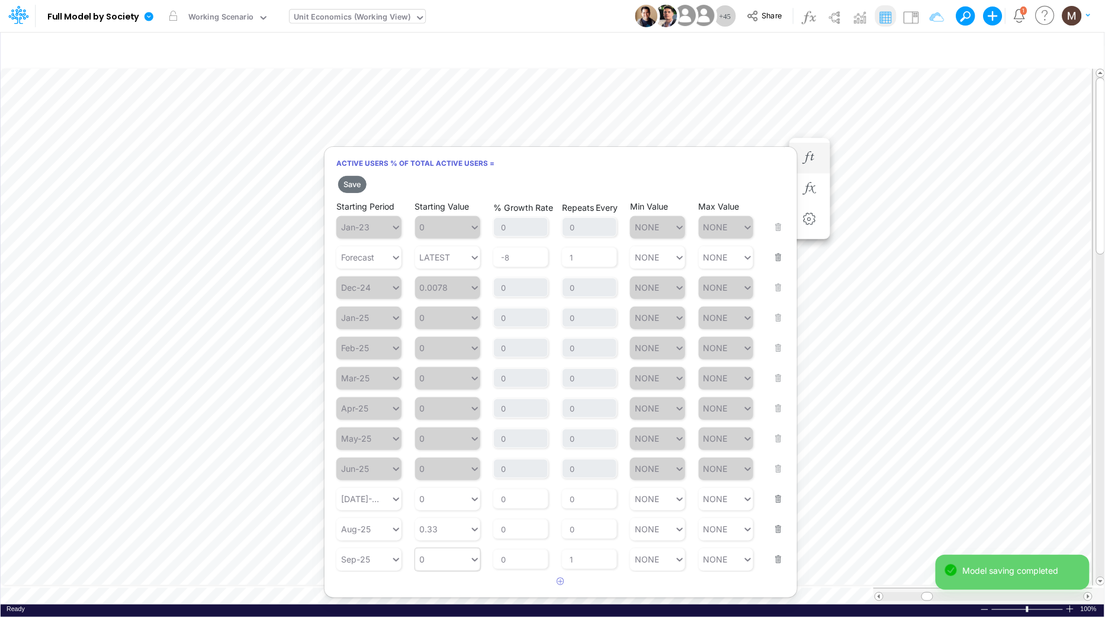
type input "0"
click at [449, 565] on div "0 0" at bounding box center [442, 559] width 54 height 17
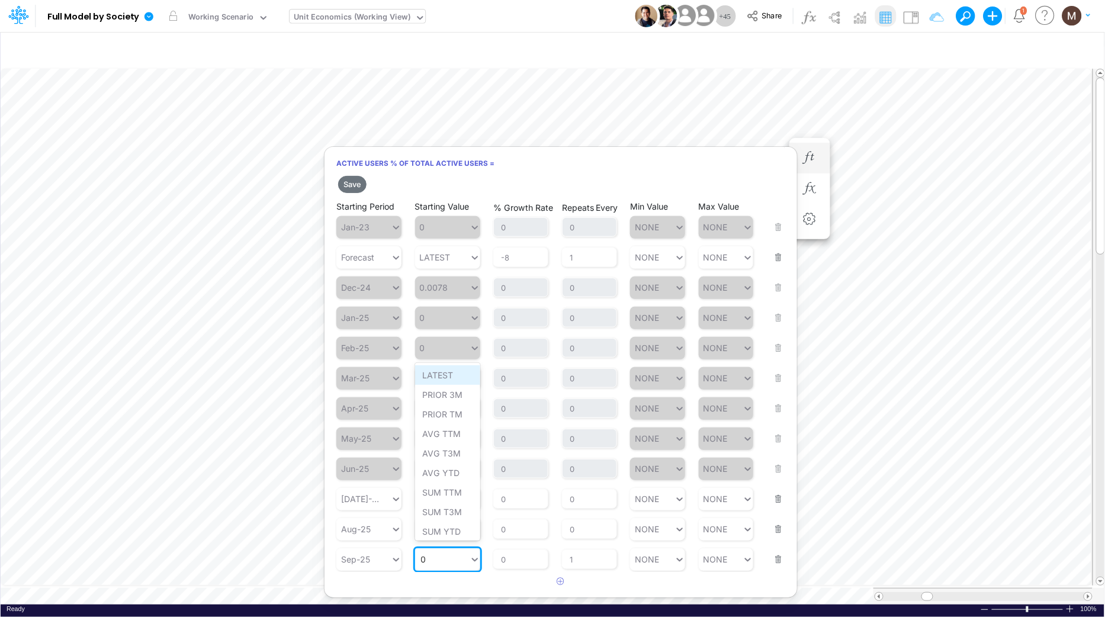
click at [441, 380] on div "LATEST" at bounding box center [447, 375] width 65 height 20
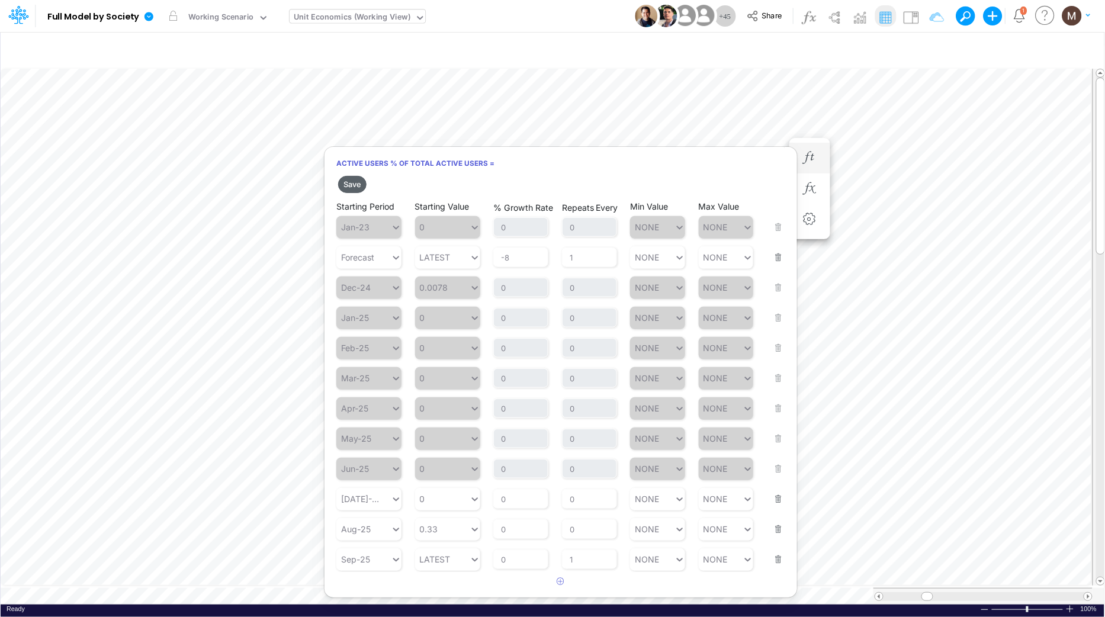
click at [349, 184] on button "Save" at bounding box center [352, 184] width 28 height 17
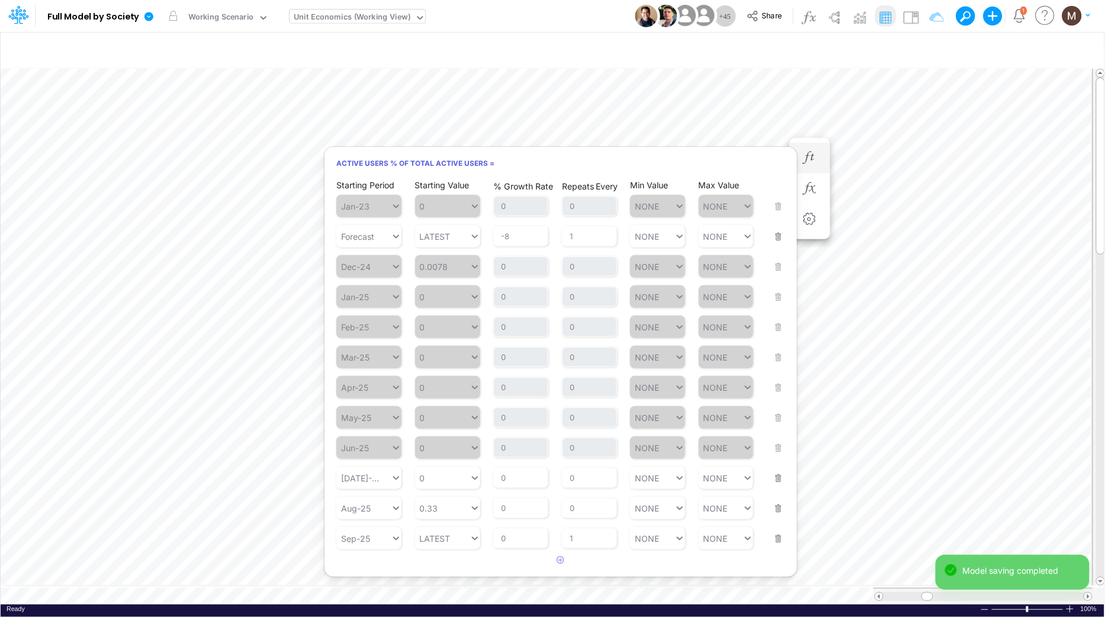
click at [780, 537] on button "button" at bounding box center [774, 531] width 15 height 32
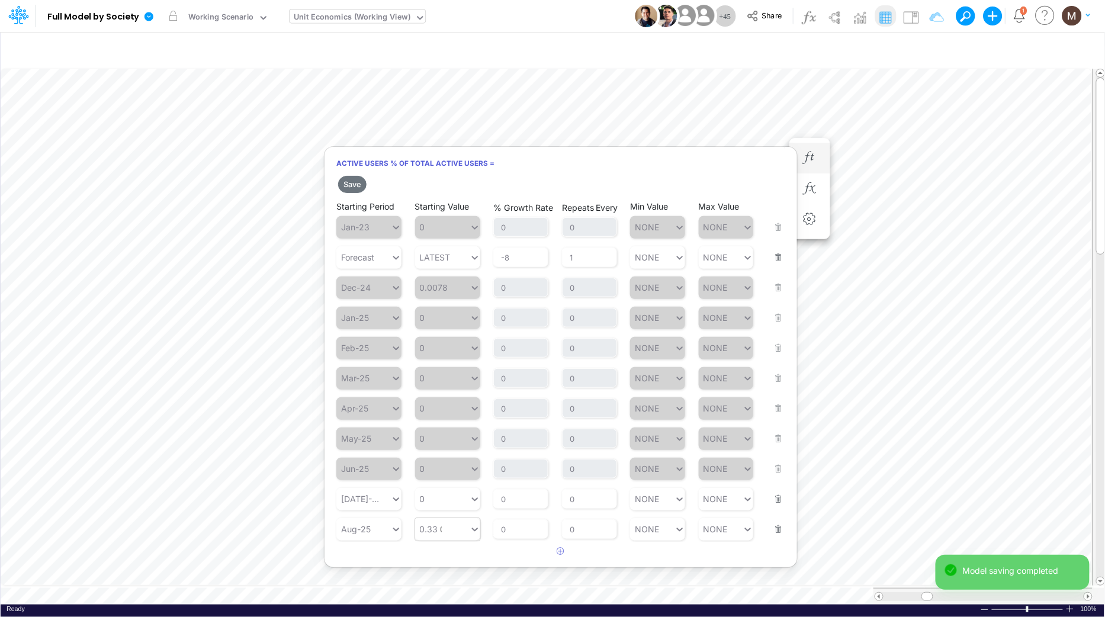
click at [448, 525] on div "0.33 0.33" at bounding box center [442, 529] width 54 height 17
click at [454, 505] on div "Set value 0.30" at bounding box center [450, 499] width 71 height 20
type input "0.30"
click at [596, 526] on input "0" at bounding box center [589, 529] width 55 height 20
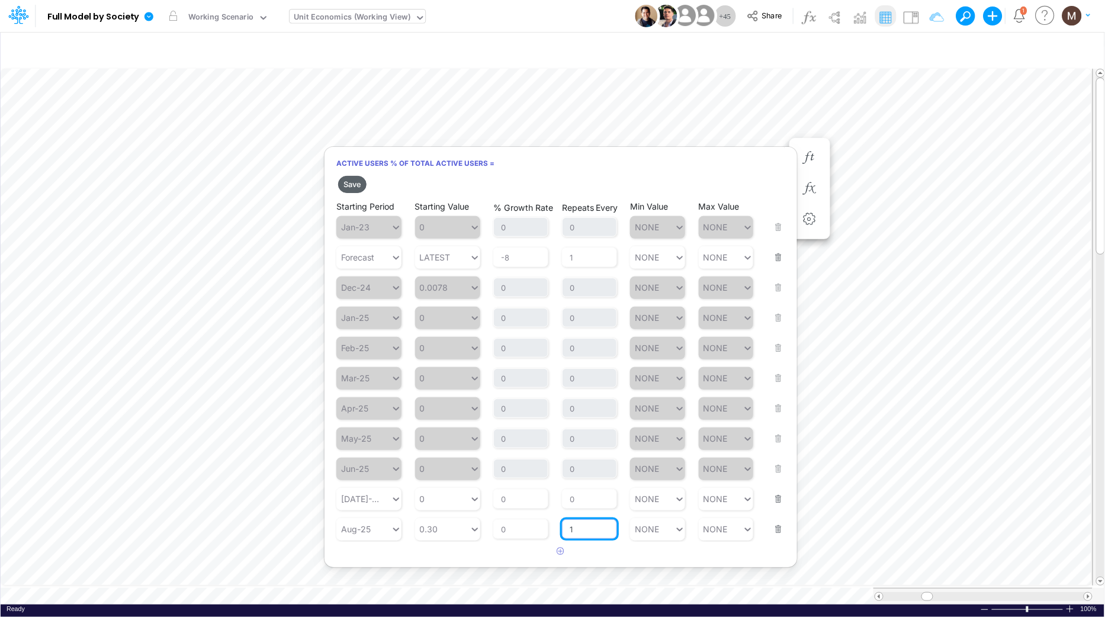
type input "1"
click at [348, 188] on button "Save" at bounding box center [352, 184] width 28 height 17
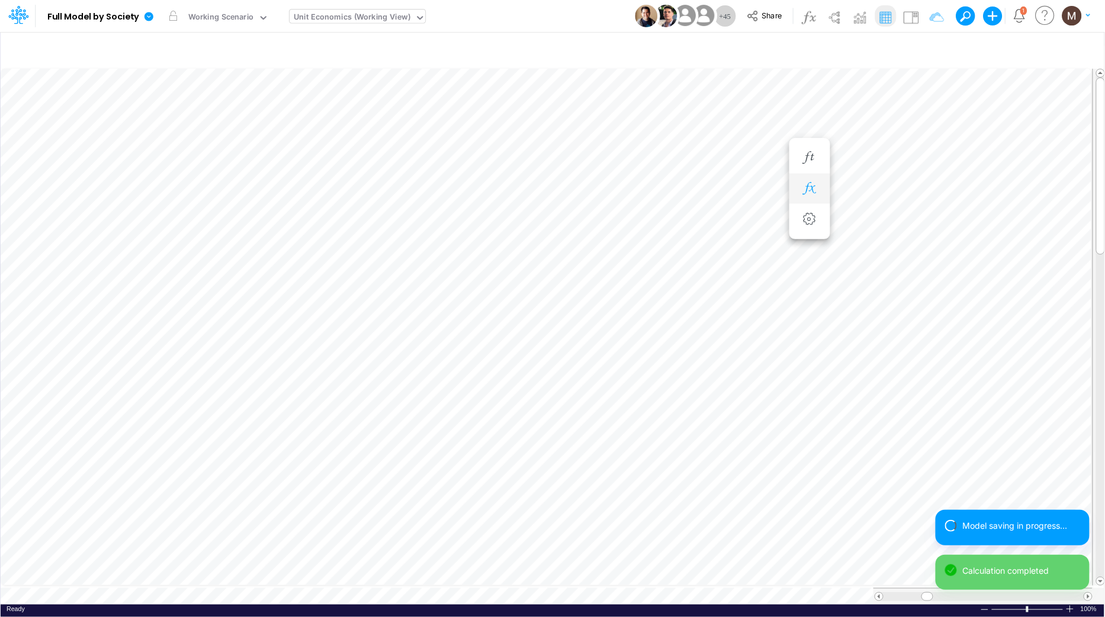
scroll to position [0, 1]
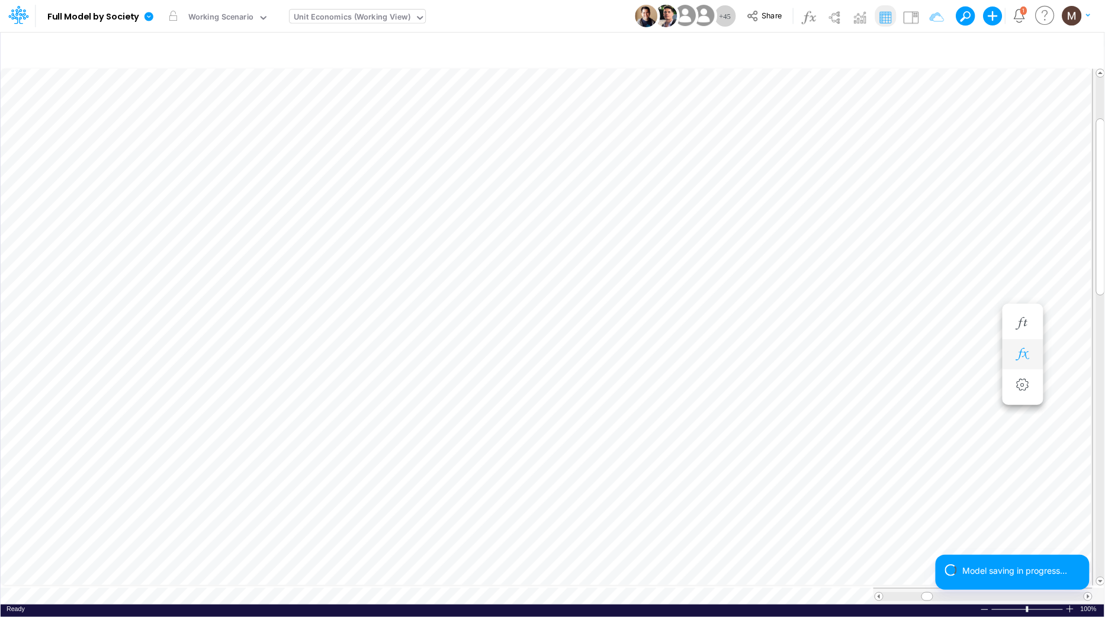
scroll to position [0, 1]
click at [736, 165] on icon "button" at bounding box center [739, 169] width 18 height 12
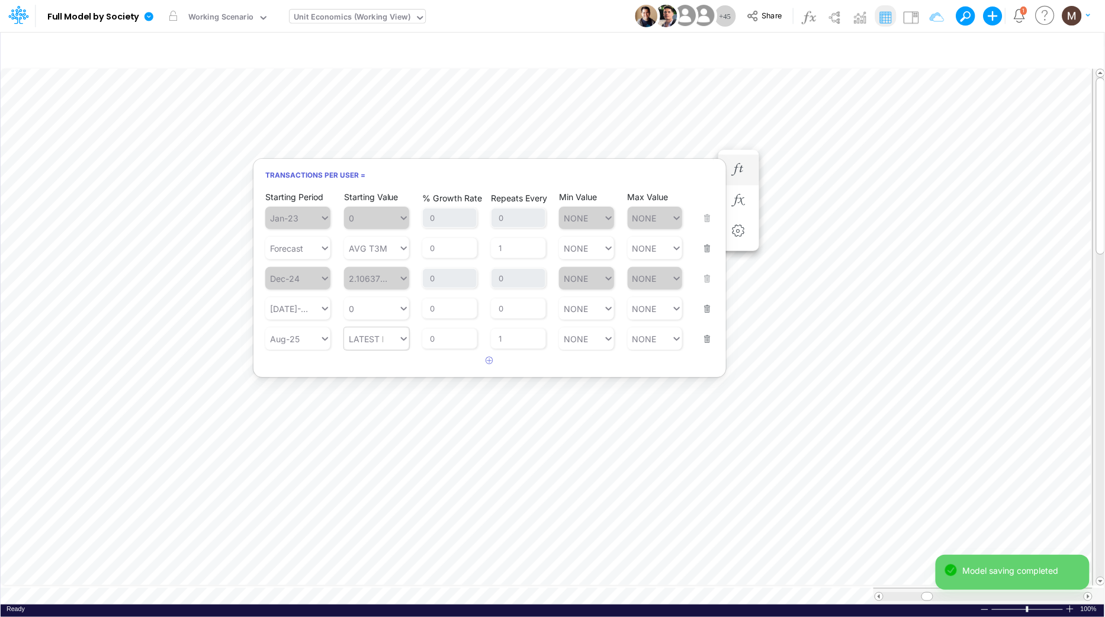
click at [380, 344] on div "LATEST LATEST" at bounding box center [371, 339] width 54 height 17
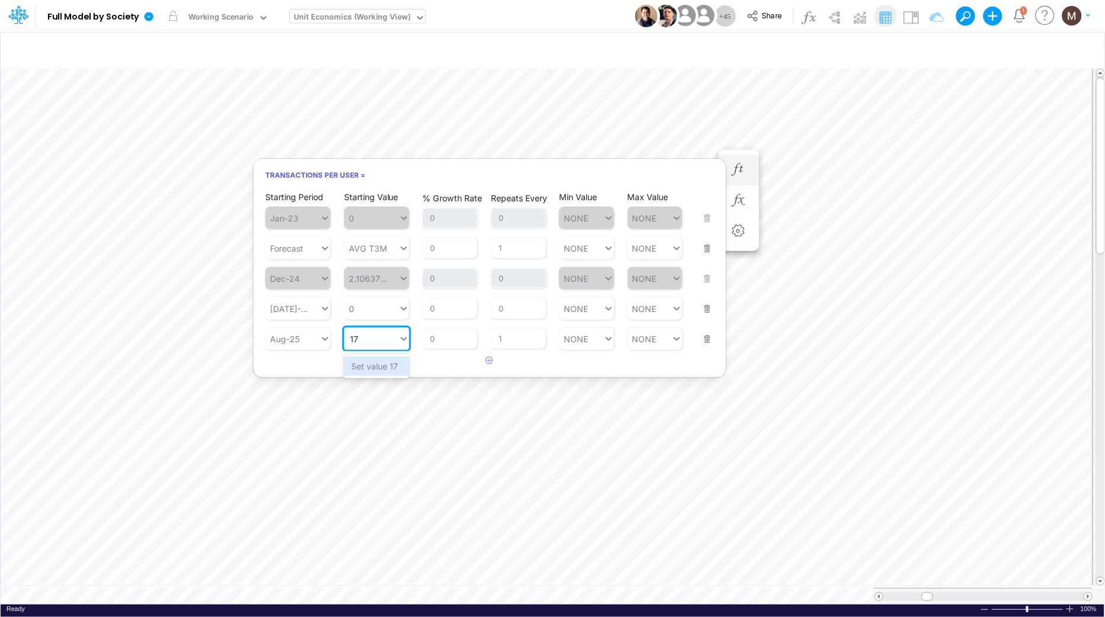
click at [357, 369] on div "Set value 17" at bounding box center [376, 367] width 65 height 20
type input "17"
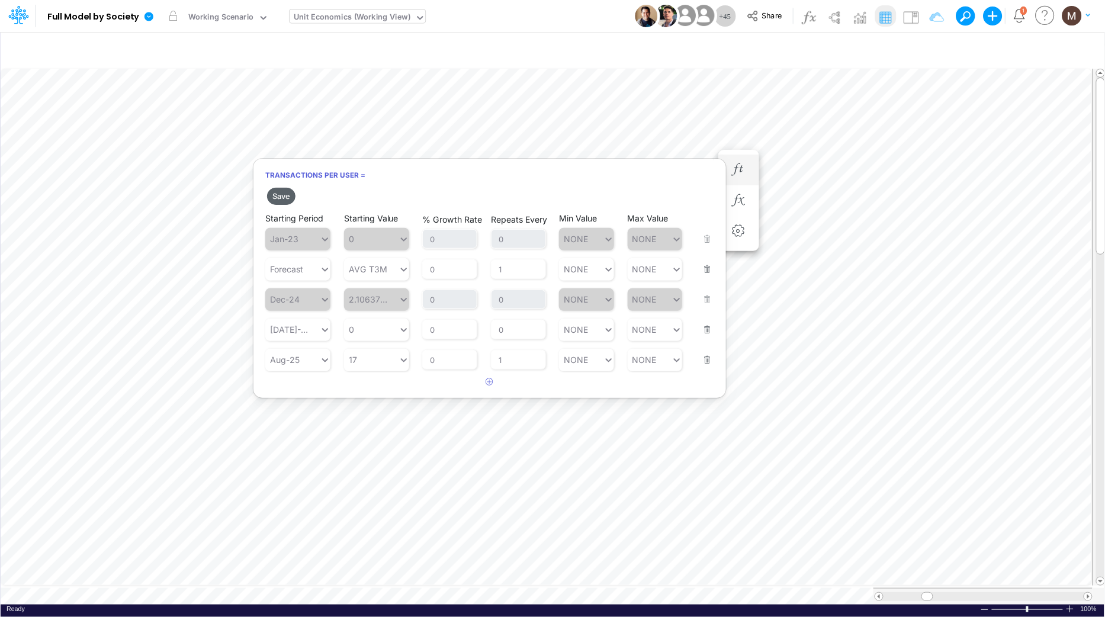
click at [280, 192] on button "Save" at bounding box center [281, 196] width 28 height 17
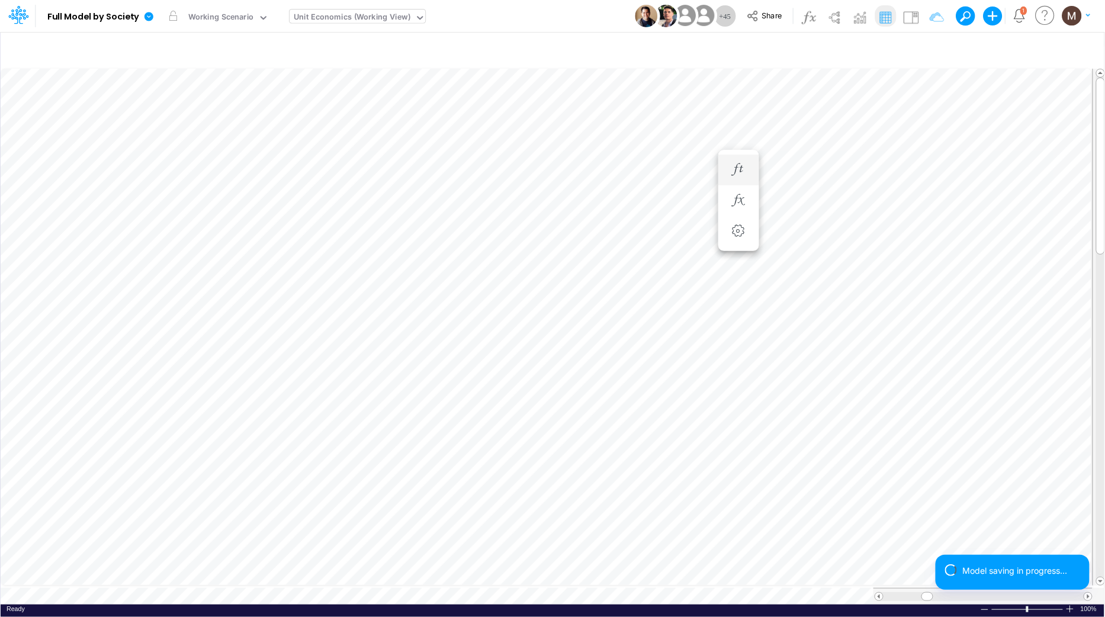
scroll to position [0, 1]
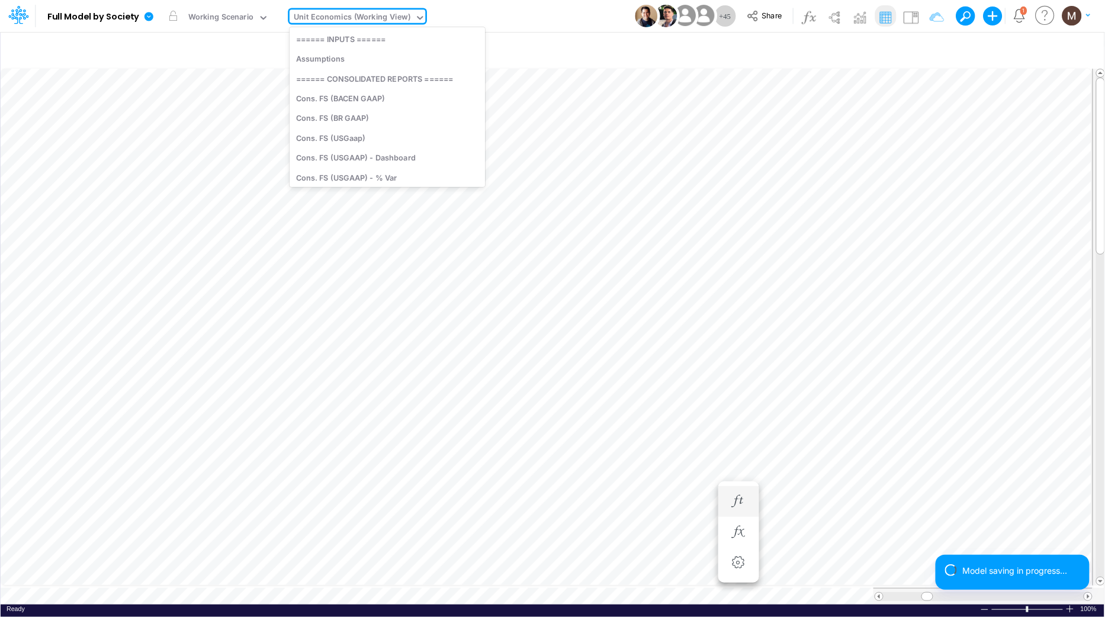
click at [360, 18] on div "Unit Economics (Working View)" at bounding box center [352, 18] width 117 height 14
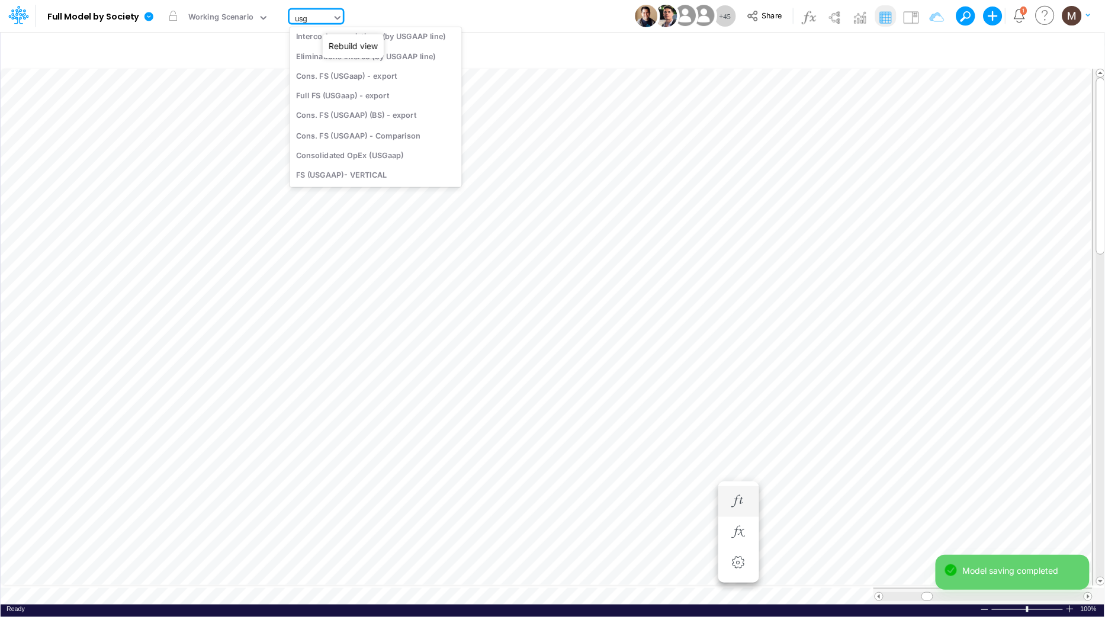
scroll to position [228, 0]
type input "usgaap"
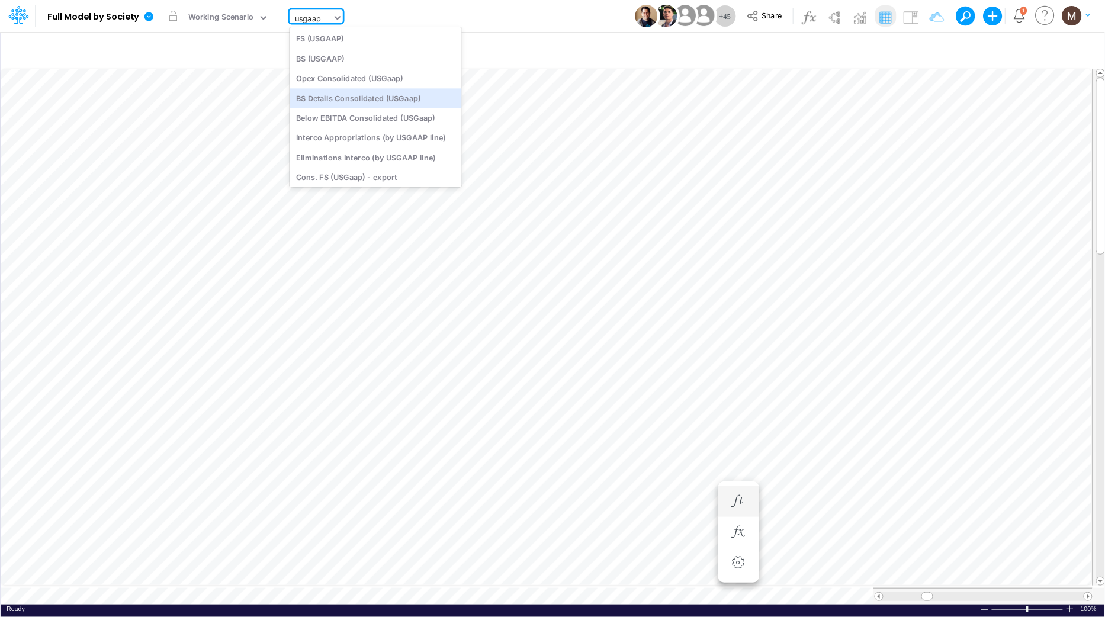
scroll to position [0, 0]
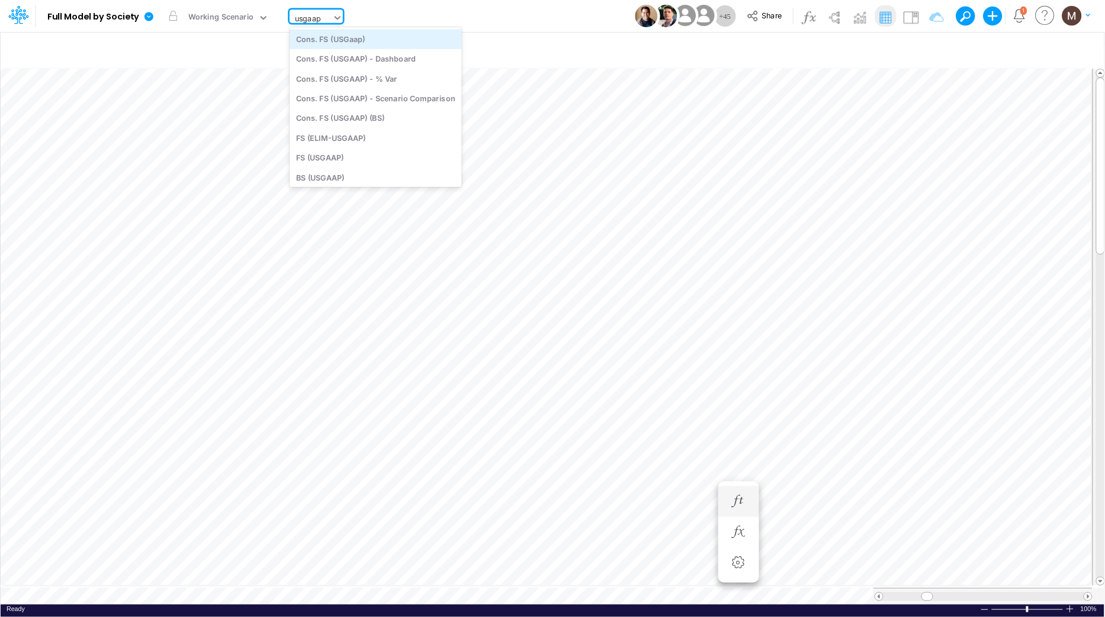
click at [320, 43] on div "Cons. FS (USGaap)" at bounding box center [376, 39] width 172 height 20
type input "Consolidated FS - USGAAP"
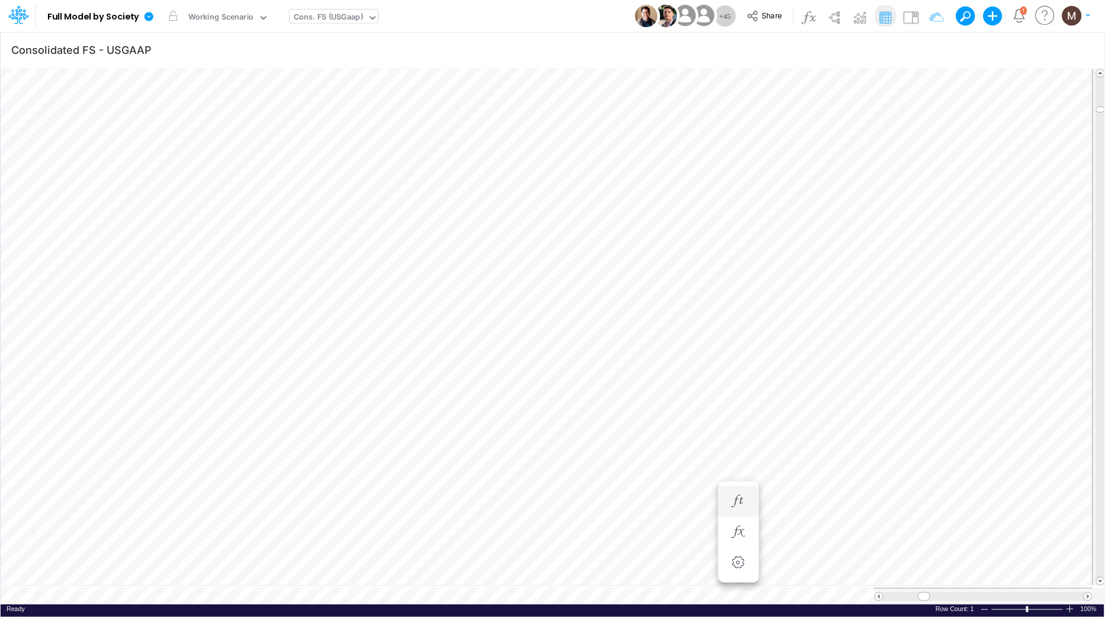
scroll to position [0, 1]
click at [905, 49] on icon "button" at bounding box center [908, 50] width 18 height 12
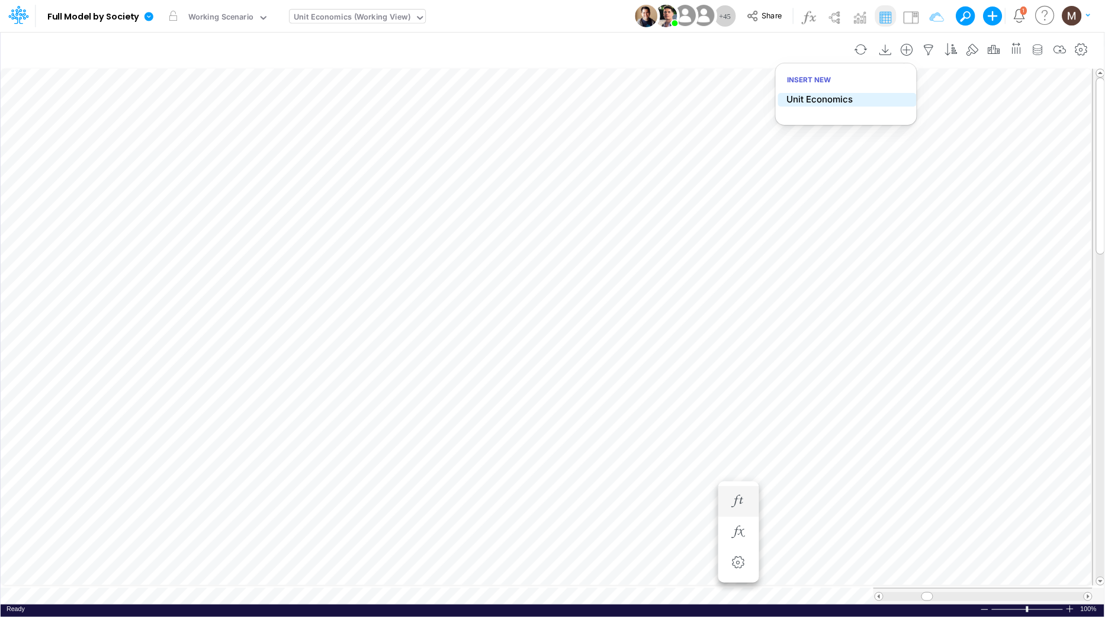
click at [810, 103] on p "Unit Economics" at bounding box center [820, 100] width 66 height 14
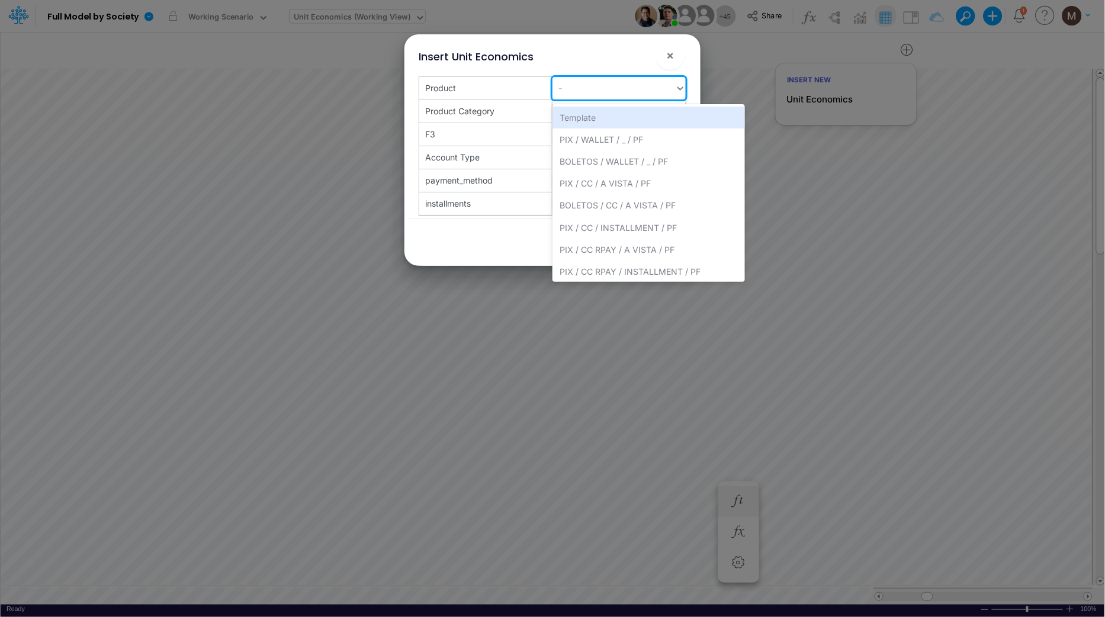
click at [658, 91] on div "-" at bounding box center [614, 88] width 123 height 20
click at [502, 100] on div "Product Category" at bounding box center [485, 88] width 133 height 23
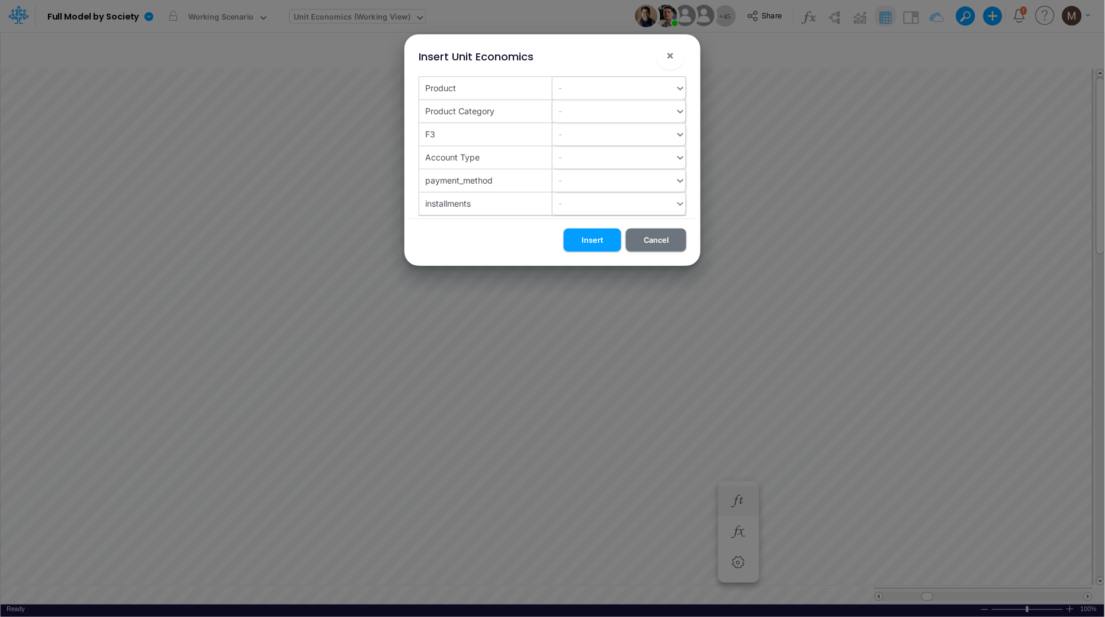
click at [623, 98] on div "-" at bounding box center [614, 88] width 123 height 20
click at [623, 115] on div "-" at bounding box center [614, 111] width 123 height 20
click at [617, 98] on div "-" at bounding box center [614, 88] width 123 height 20
click at [617, 140] on div "-" at bounding box center [614, 134] width 123 height 20
click at [611, 159] on div "-" at bounding box center [614, 157] width 123 height 20
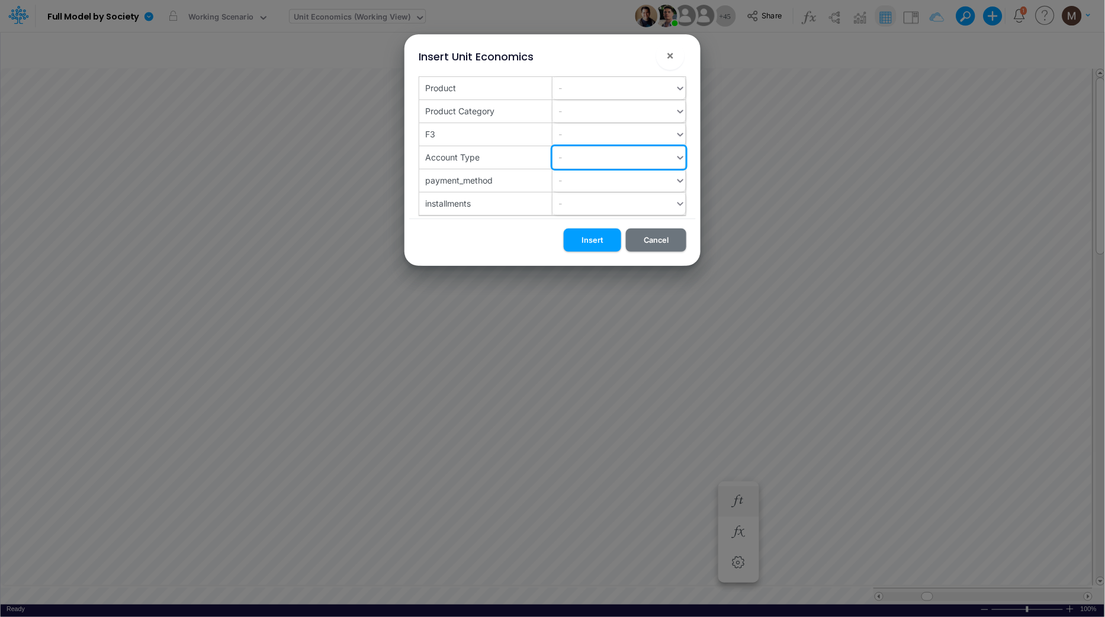
click at [611, 159] on div "-" at bounding box center [614, 157] width 123 height 20
click at [673, 59] on span "×" at bounding box center [671, 55] width 8 height 14
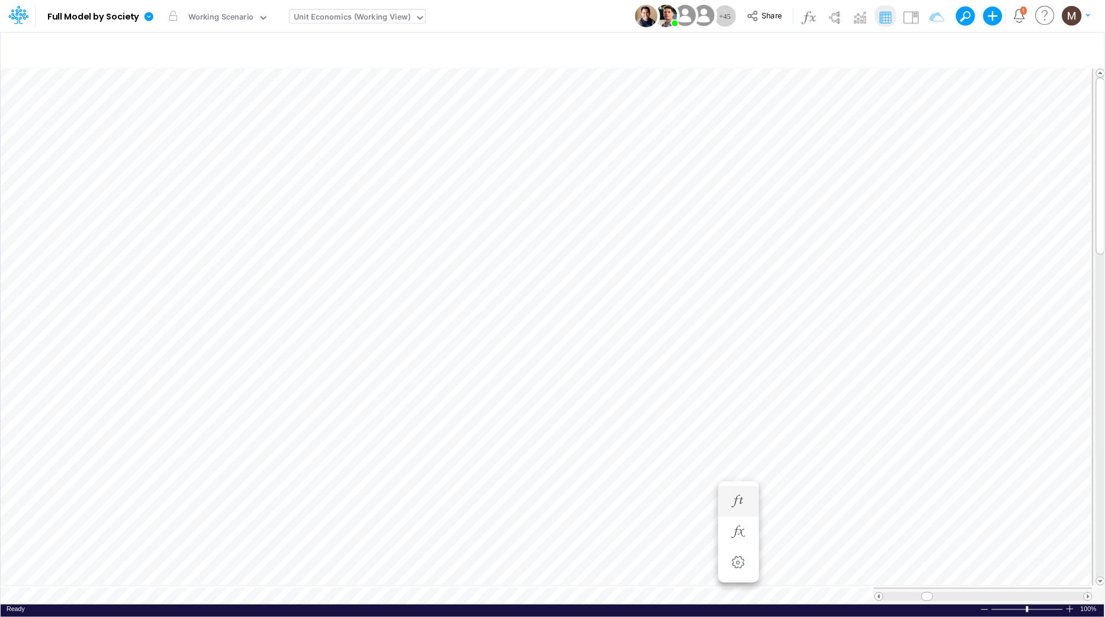
click at [343, 15] on div "Unit Economics (Working View)" at bounding box center [352, 18] width 117 height 14
click at [926, 50] on icon "button" at bounding box center [930, 50] width 18 height 12
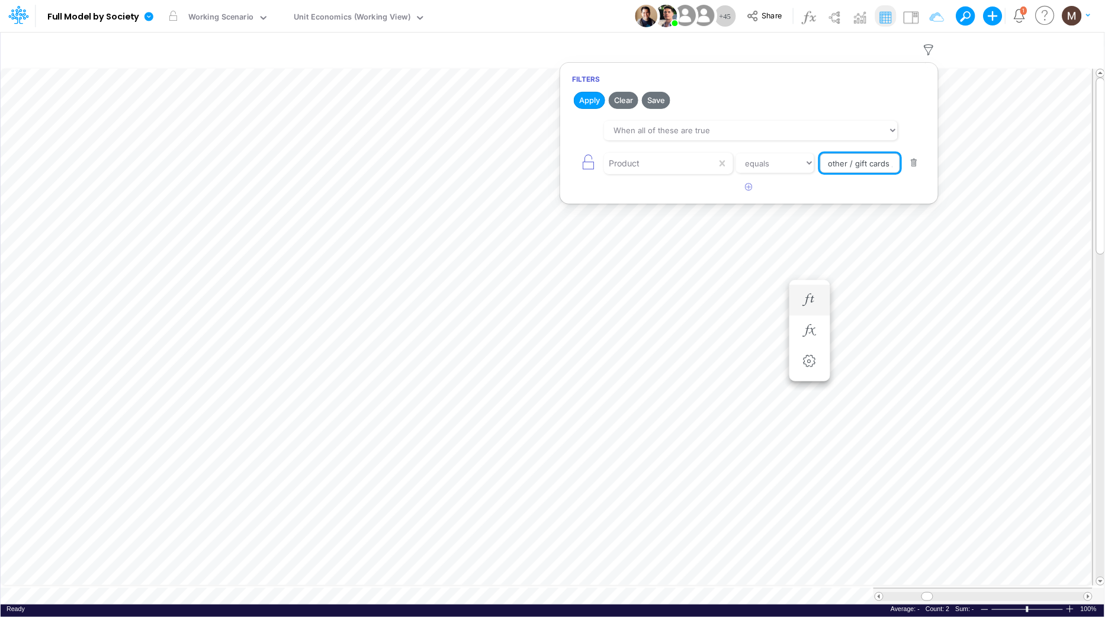
click at [874, 163] on input "other / gift cards / pf" at bounding box center [860, 163] width 80 height 20
click at [705, 170] on div "Product" at bounding box center [660, 163] width 113 height 20
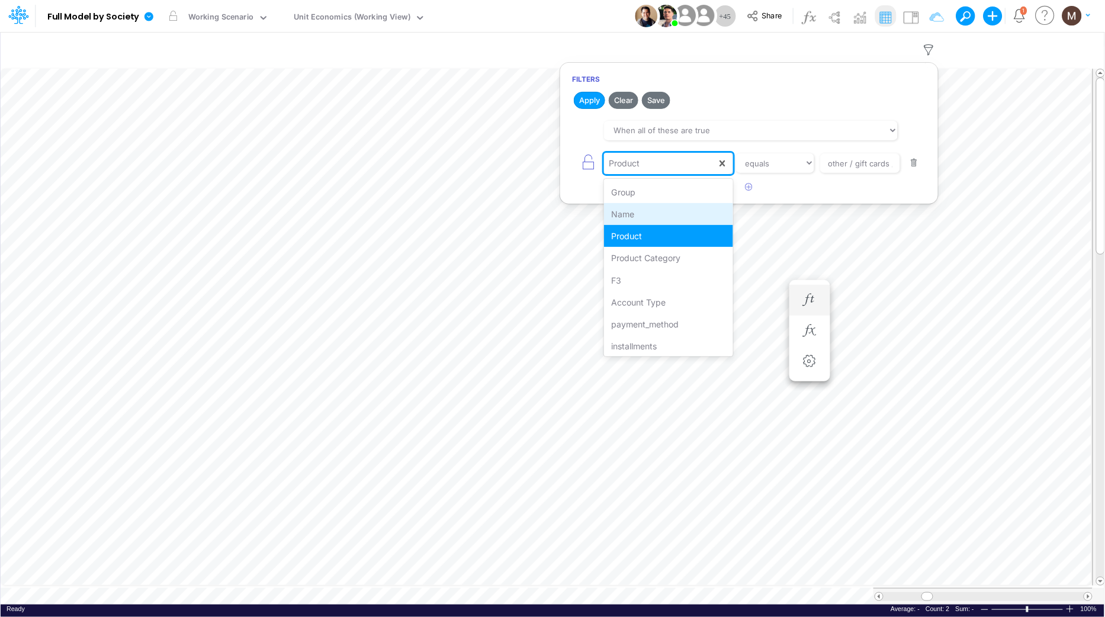
click at [661, 213] on div "Name" at bounding box center [668, 214] width 129 height 22
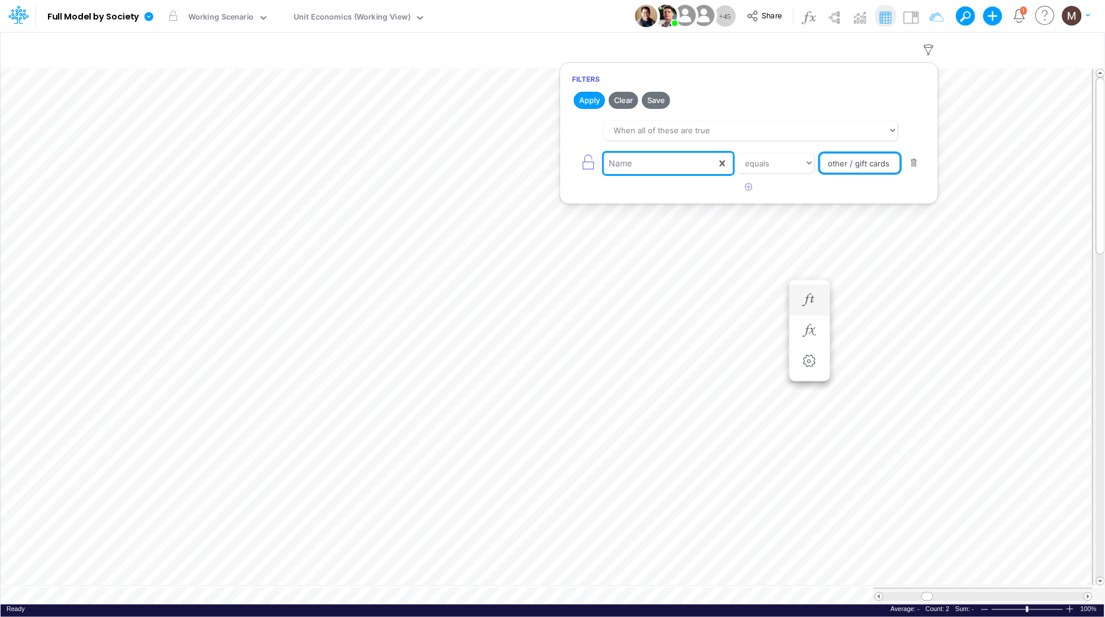
click at [889, 163] on input "other / gift cards / pf" at bounding box center [860, 163] width 80 height 20
drag, startPoint x: 890, startPoint y: 163, endPoint x: 764, endPoint y: 163, distance: 126.2
click at [764, 163] on div "Name equals not equal starts with ends with contains fees from clients" at bounding box center [749, 163] width 354 height 27
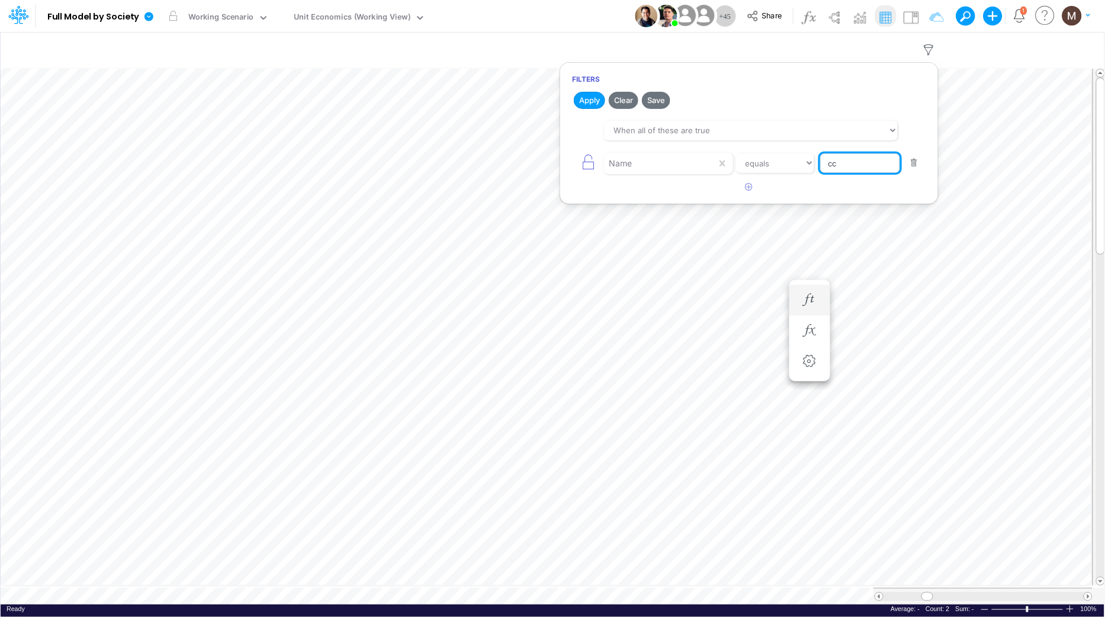
type input "CC Installment"
click at [578, 98] on button "Apply" at bounding box center [589, 100] width 31 height 17
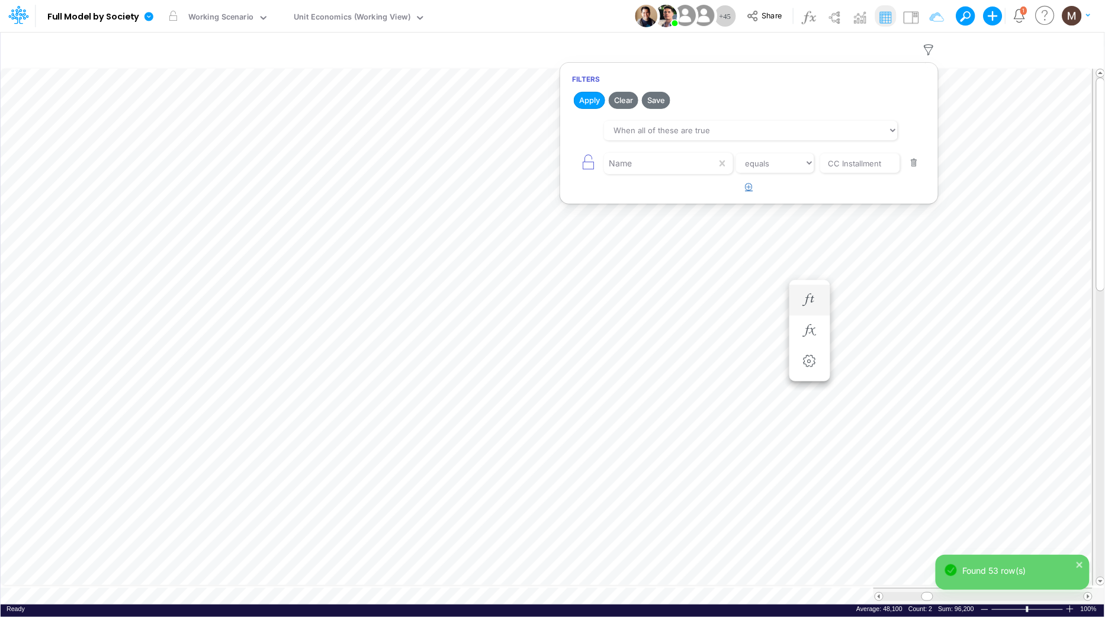
click at [739, 187] on button "button" at bounding box center [749, 188] width 23 height 20
click at [633, 174] on div at bounding box center [660, 163] width 113 height 20
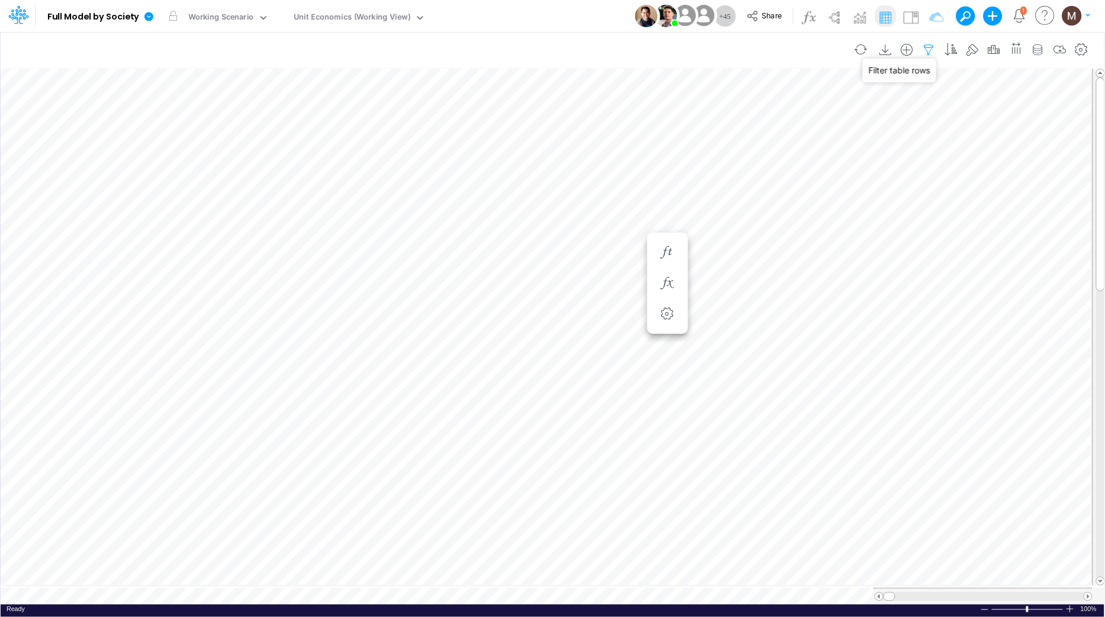
click at [932, 44] on icon "button" at bounding box center [930, 50] width 18 height 12
click at [927, 50] on icon "button" at bounding box center [930, 50] width 18 height 12
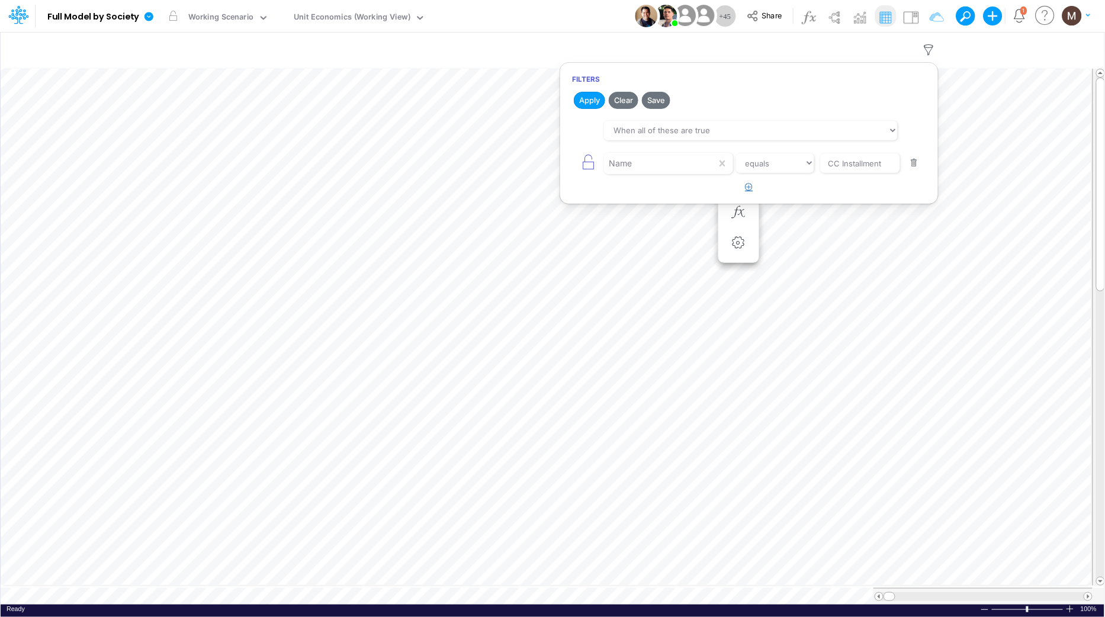
click at [749, 187] on icon "button" at bounding box center [750, 187] width 8 height 8
click at [634, 174] on div at bounding box center [660, 163] width 113 height 20
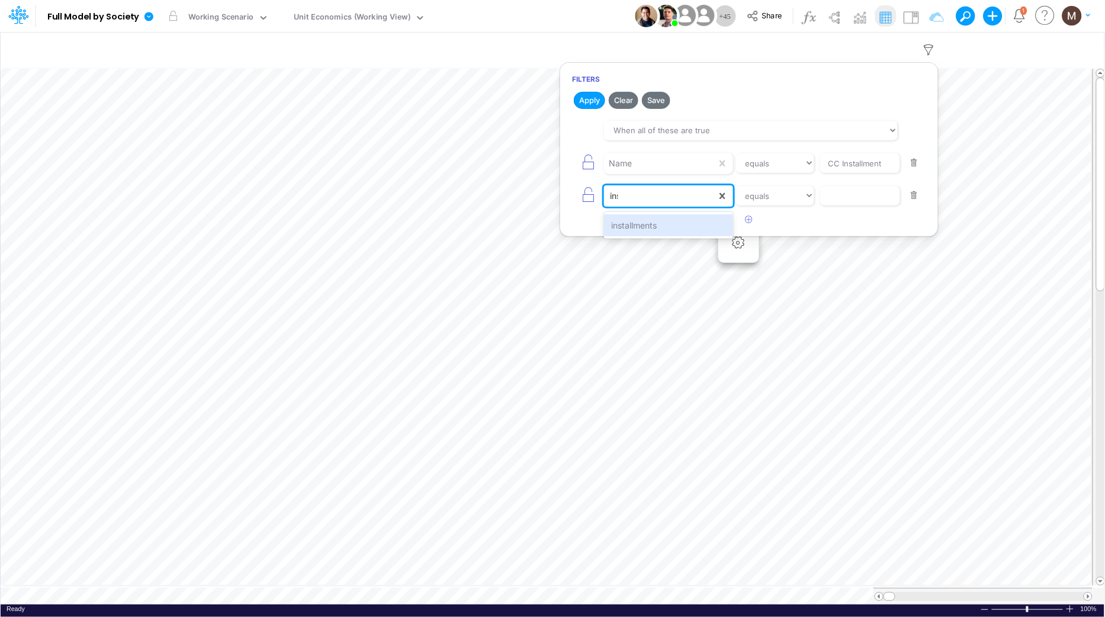
type input "inst"
click at [634, 216] on div "installments" at bounding box center [668, 225] width 129 height 22
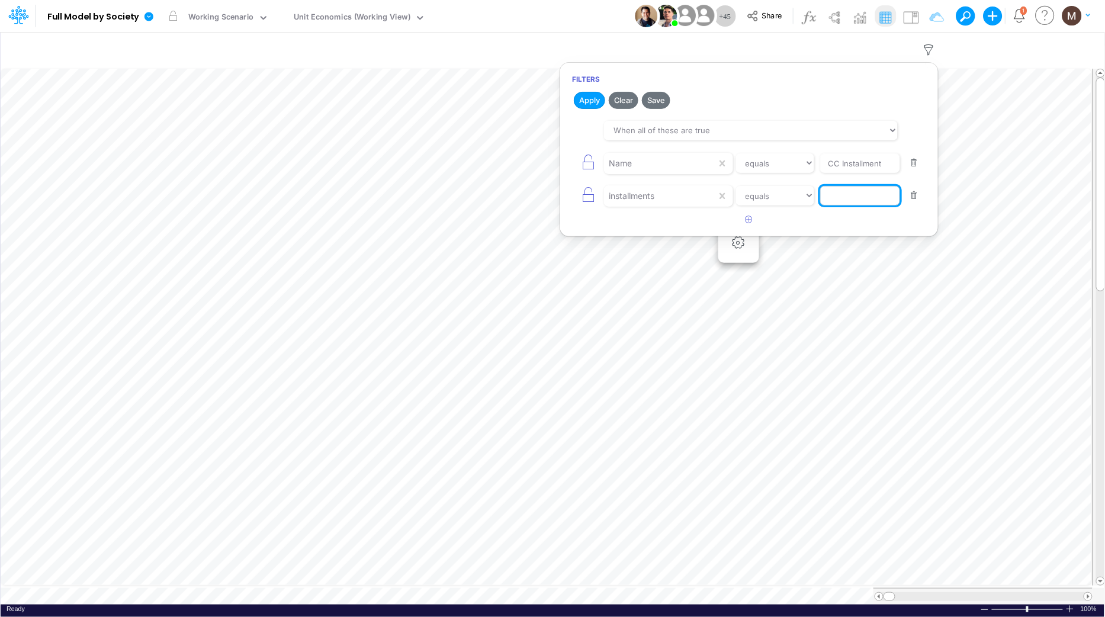
click at [842, 174] on input "text" at bounding box center [860, 163] width 80 height 20
type input "a vista"
click at [588, 101] on button "Apply" at bounding box center [589, 100] width 31 height 17
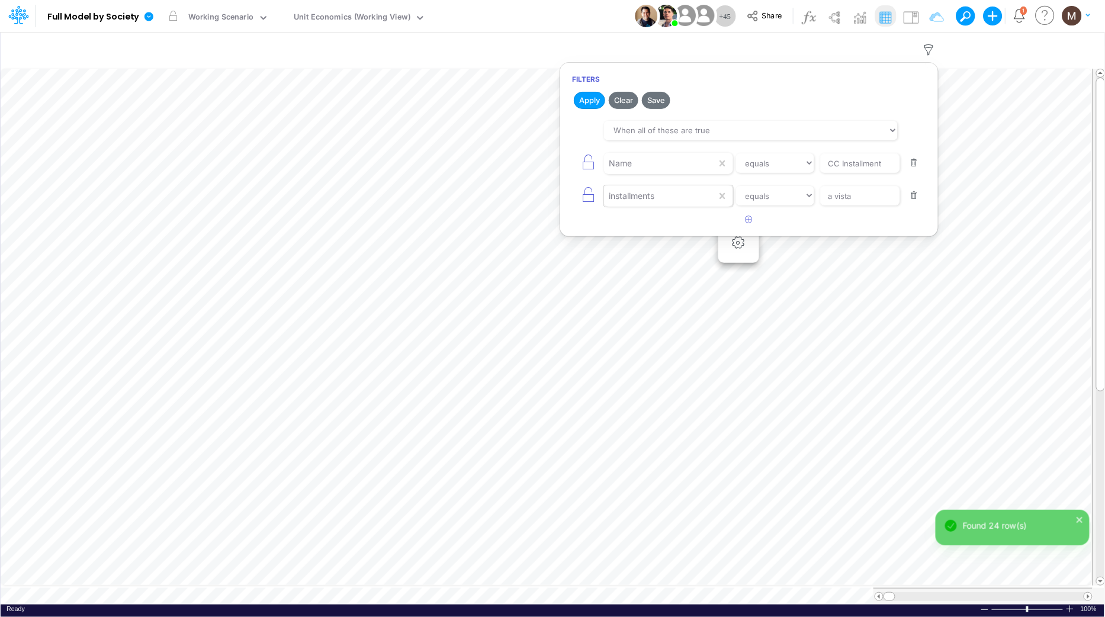
scroll to position [0, 1]
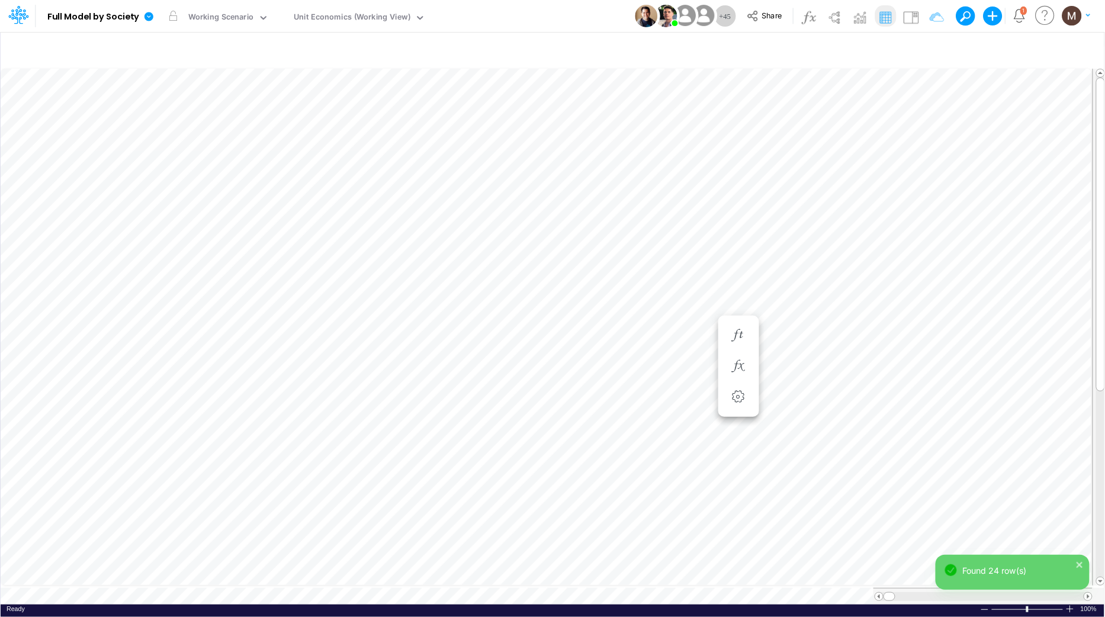
scroll to position [0, 1]
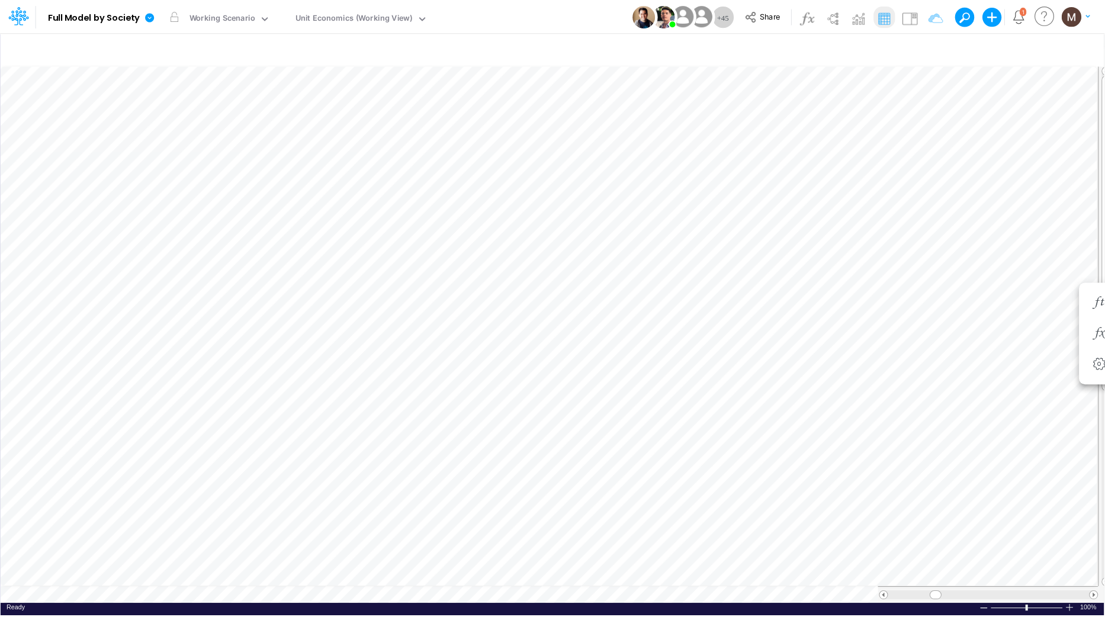
scroll to position [0, 1]
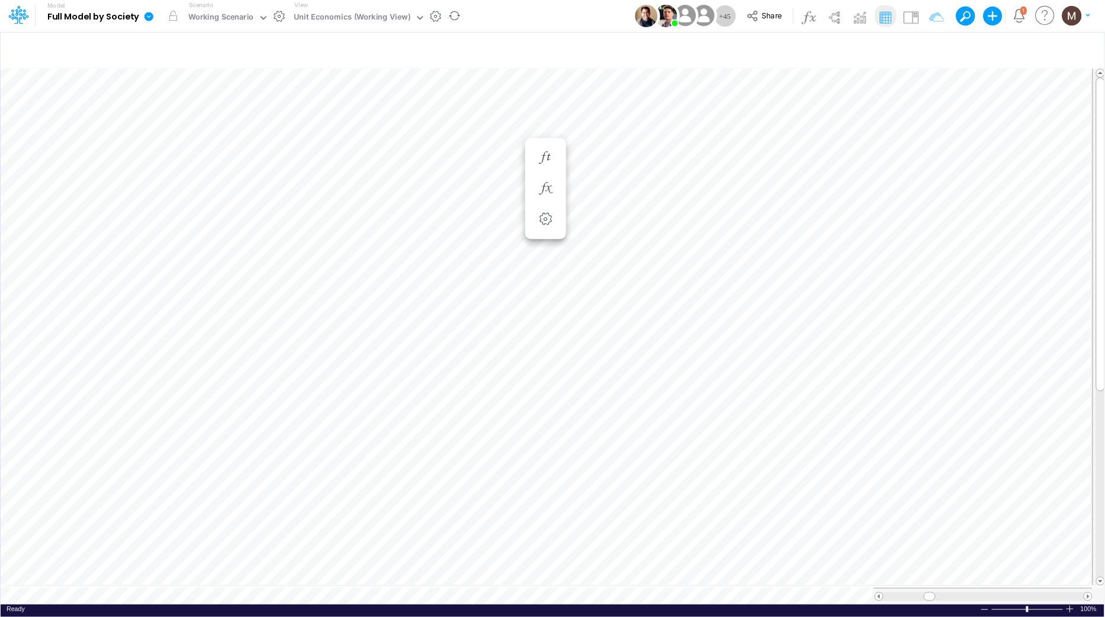
scroll to position [0, 1]
type input "Consolidated FS - USGAAP"
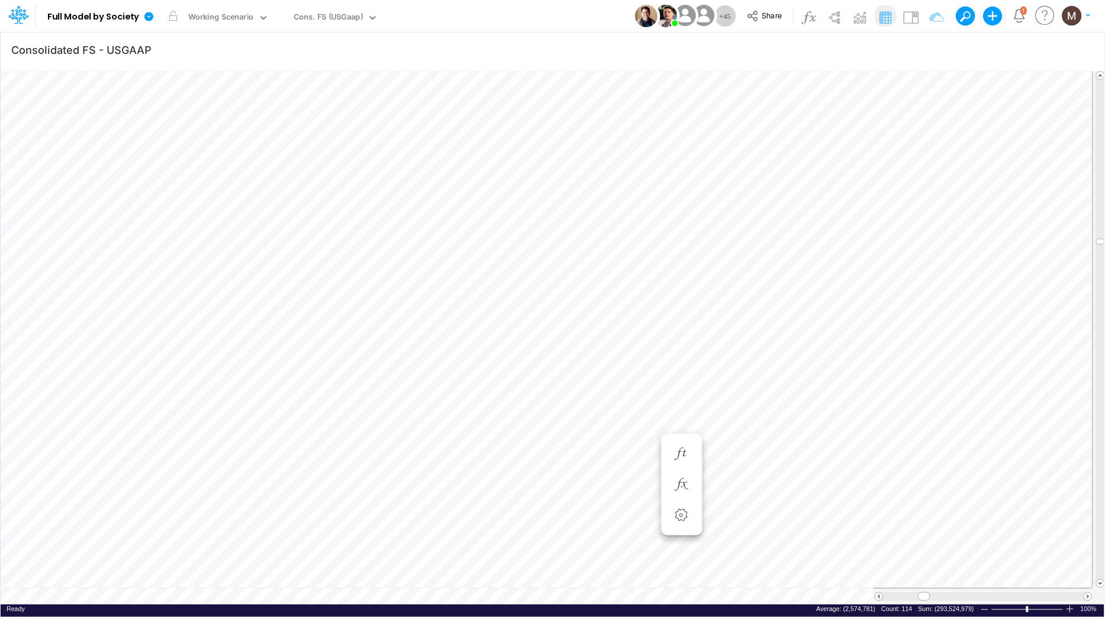
scroll to position [0, 1]
click at [849, 597] on tr at bounding box center [547, 596] width 1092 height 17
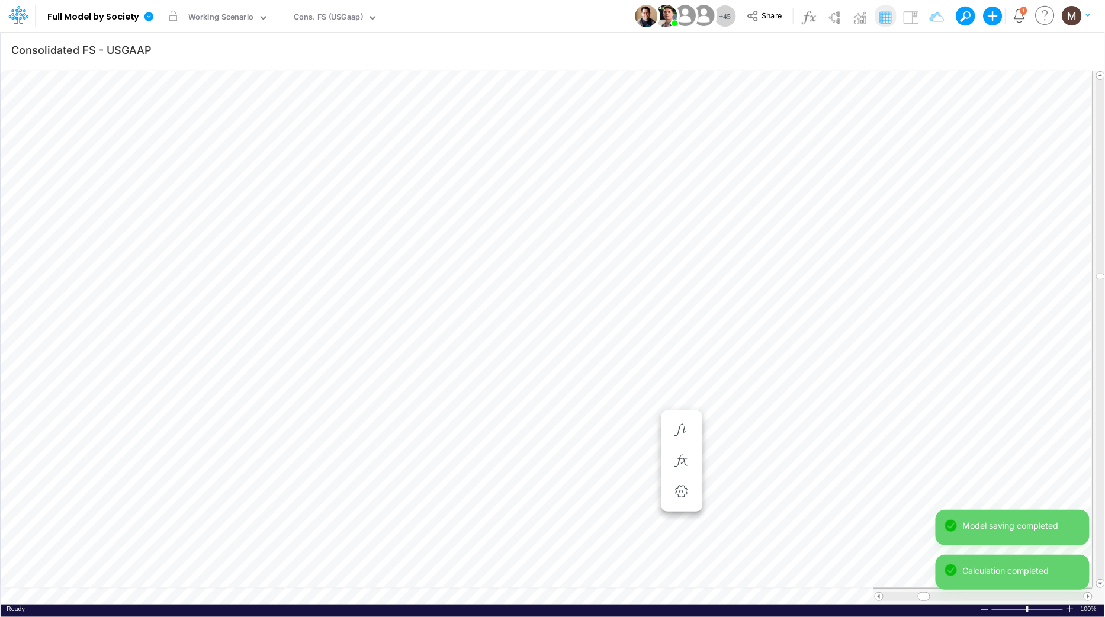
scroll to position [0, 1]
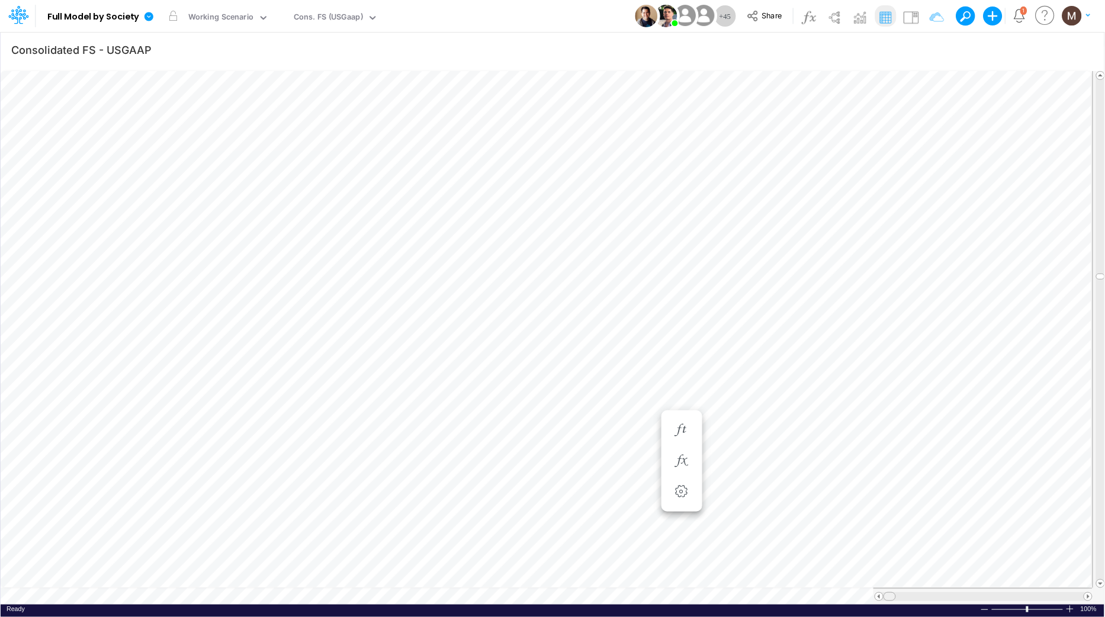
click at [489, 575] on table at bounding box center [553, 335] width 1105 height 538
click at [923, 46] on icon "button" at bounding box center [930, 50] width 18 height 12
select select "notEqual"
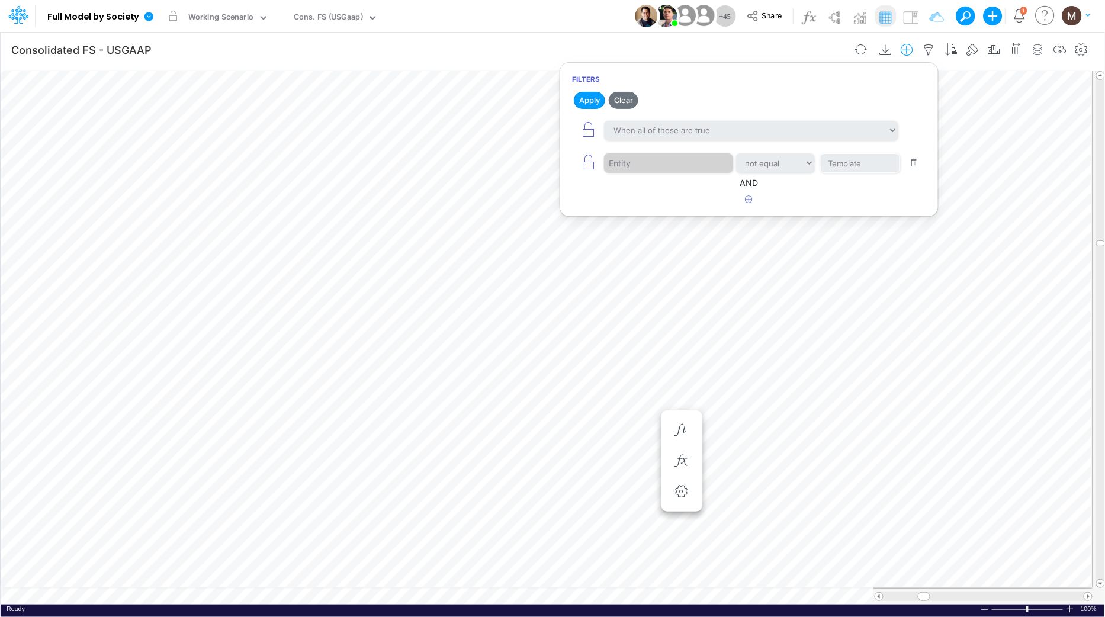
click at [906, 47] on icon "button" at bounding box center [908, 50] width 18 height 12
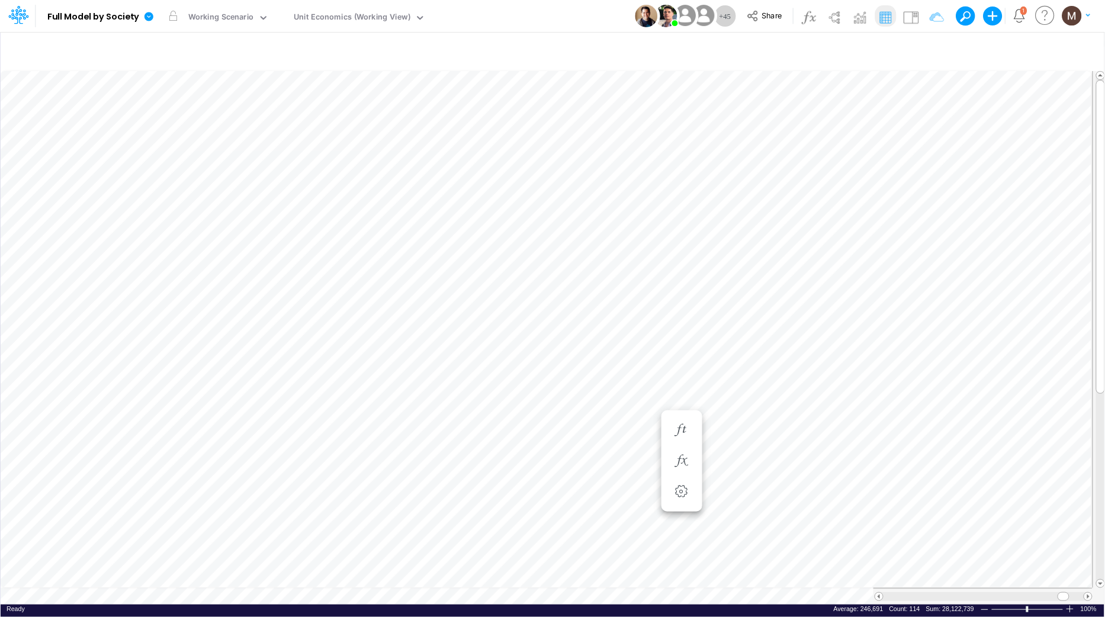
scroll to position [0, 1]
click at [909, 50] on icon "button" at bounding box center [908, 50] width 18 height 12
click at [822, 102] on p "Unit Economics" at bounding box center [820, 100] width 66 height 14
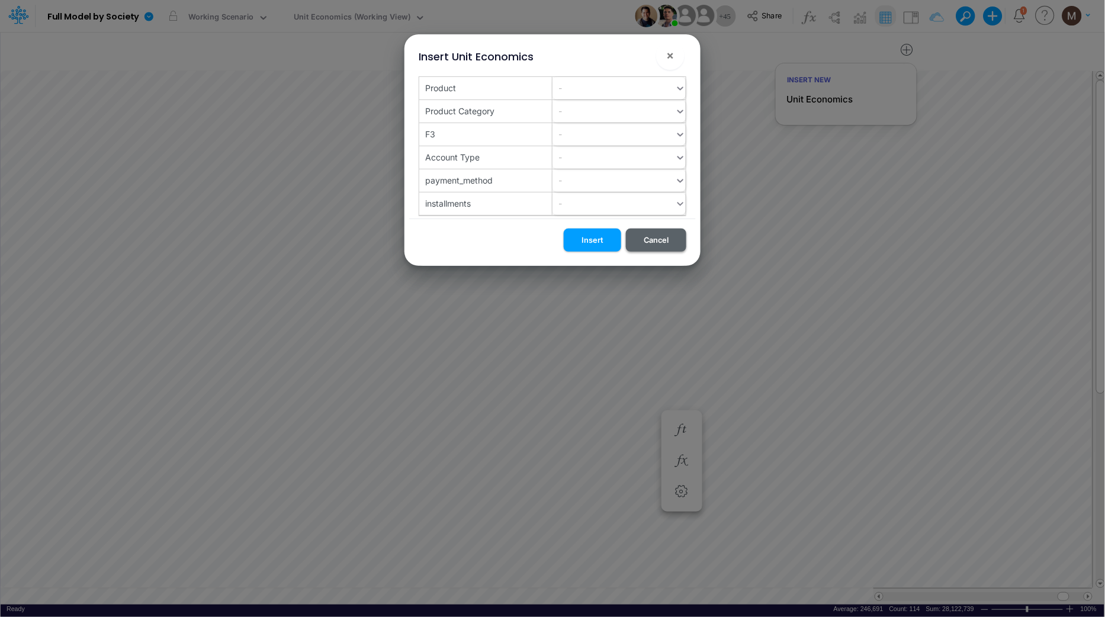
click at [642, 240] on button "Cancel" at bounding box center [656, 240] width 60 height 23
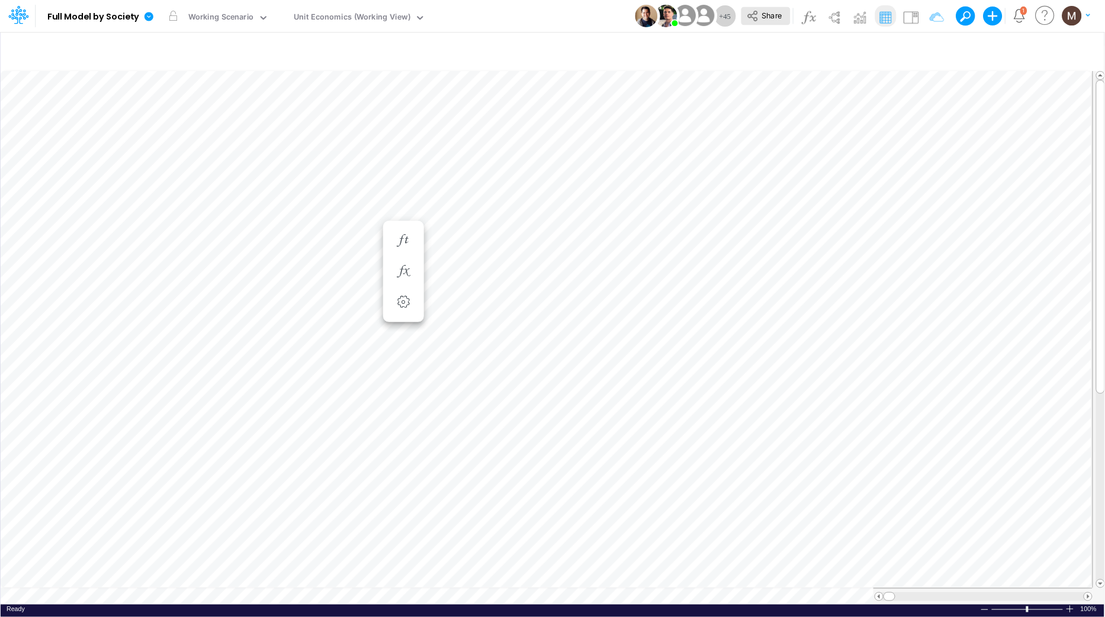
scroll to position [0, 1]
